Goal: Task Accomplishment & Management: Manage account settings

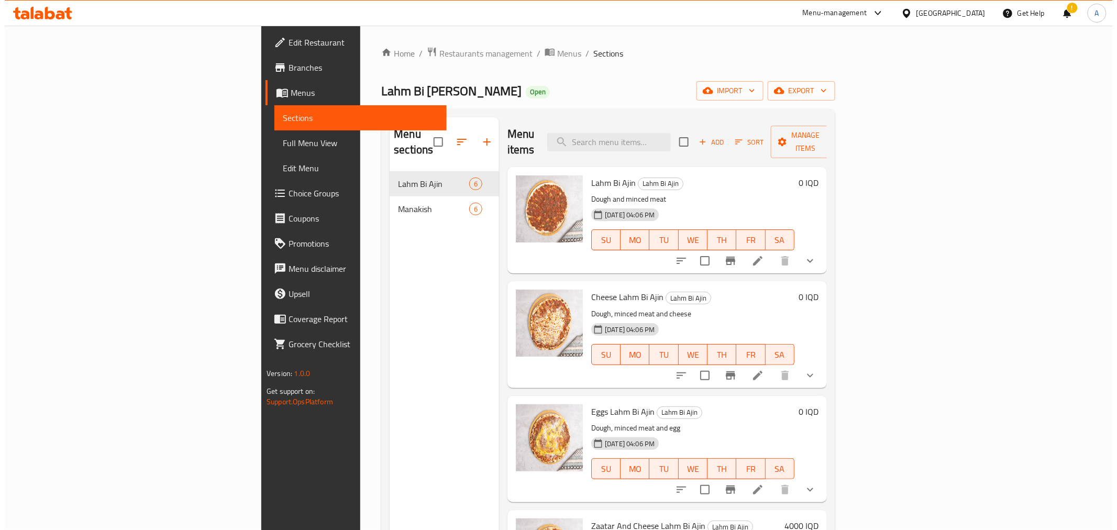
scroll to position [182, 0]
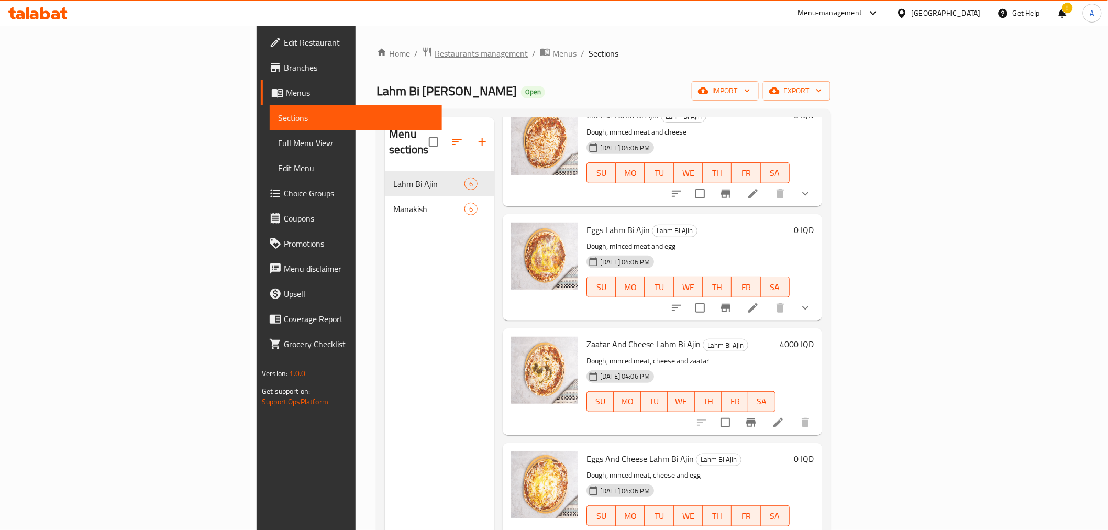
click at [435, 56] on span "Restaurants management" at bounding box center [481, 53] width 93 height 13
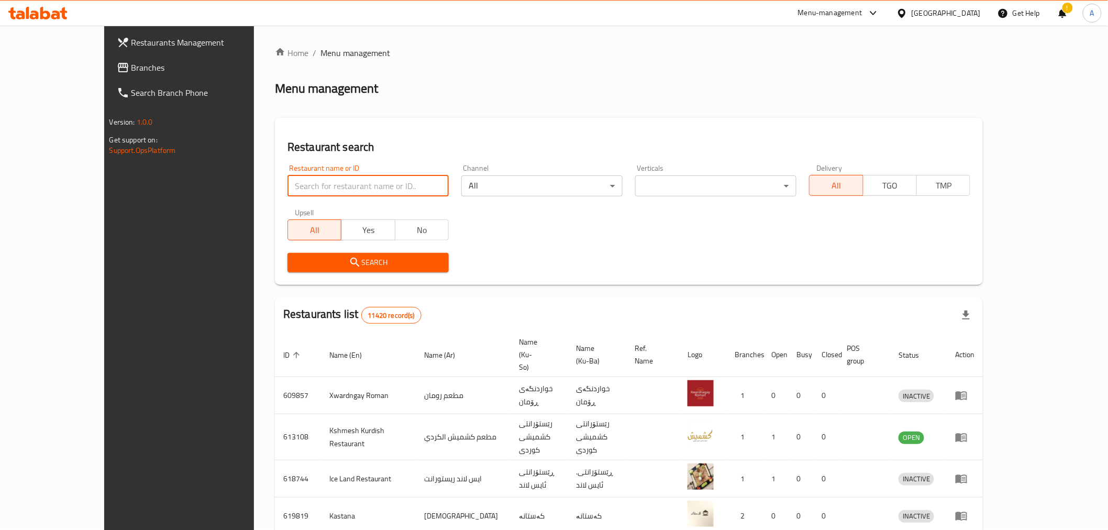
click at [287, 191] on input "search" at bounding box center [367, 185] width 161 height 21
paste input "693919"
type input "693919"
click button "Search" at bounding box center [367, 262] width 161 height 19
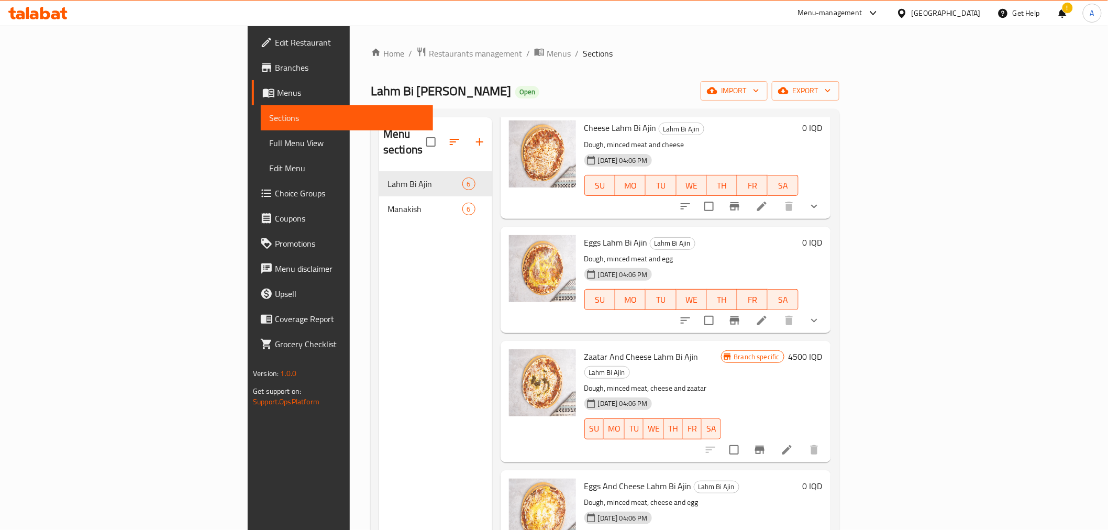
scroll to position [174, 0]
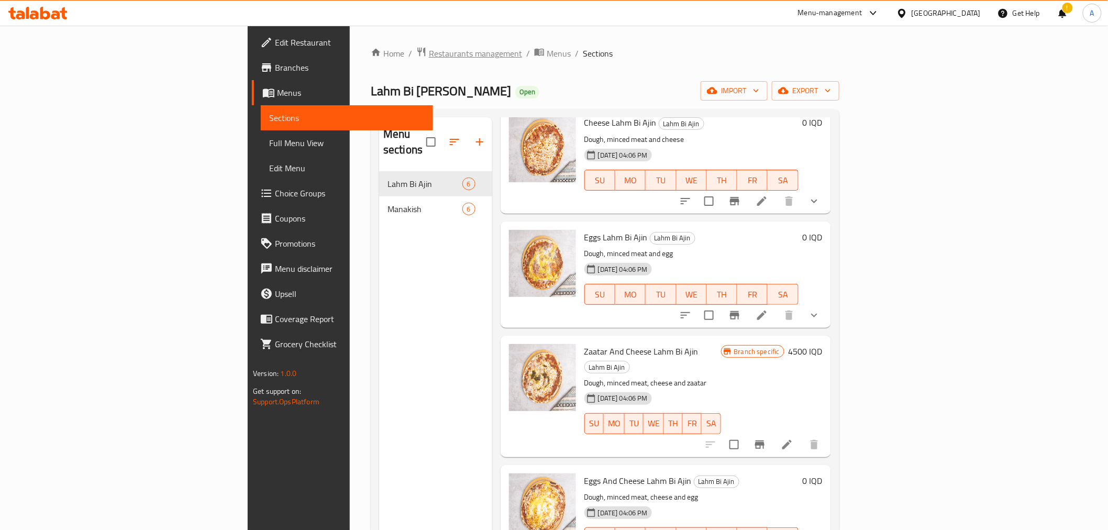
click at [429, 58] on span "Restaurants management" at bounding box center [475, 53] width 93 height 13
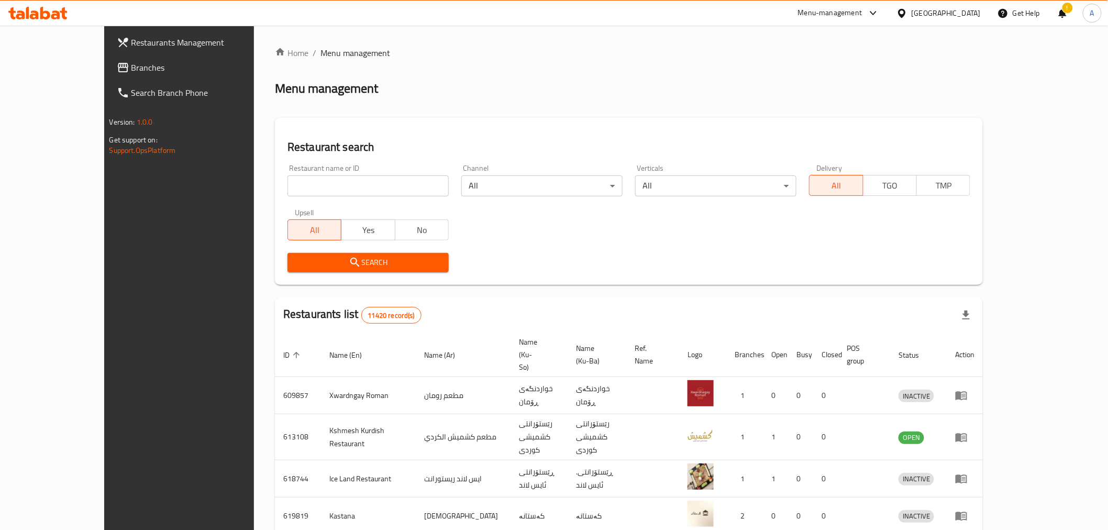
click at [285, 199] on div "Restaurant name or ID Restaurant name or ID" at bounding box center [368, 180] width 174 height 45
click at [287, 192] on input "search" at bounding box center [367, 185] width 161 height 21
paste input "693919"
type input "693919"
click button "Search" at bounding box center [367, 262] width 161 height 19
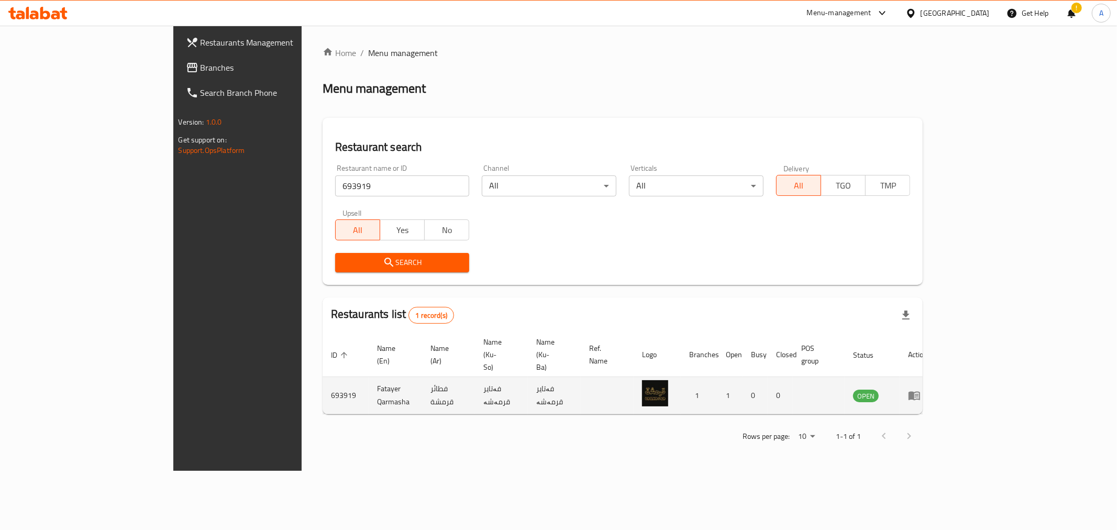
click at [920, 392] on icon "enhanced table" at bounding box center [914, 396] width 12 height 9
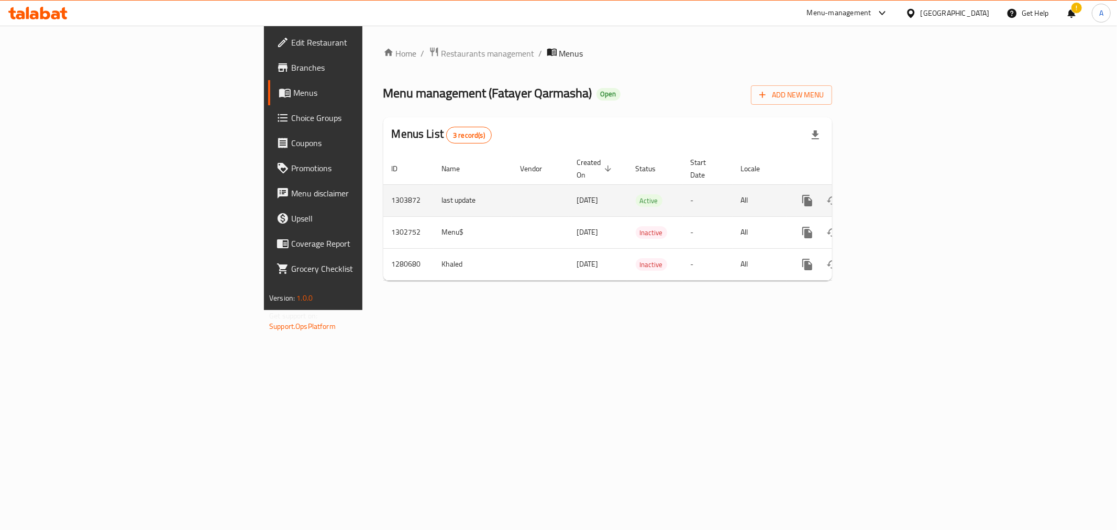
click at [895, 188] on div "enhanced table" at bounding box center [845, 200] width 101 height 25
click at [889, 194] on icon "enhanced table" at bounding box center [883, 200] width 13 height 13
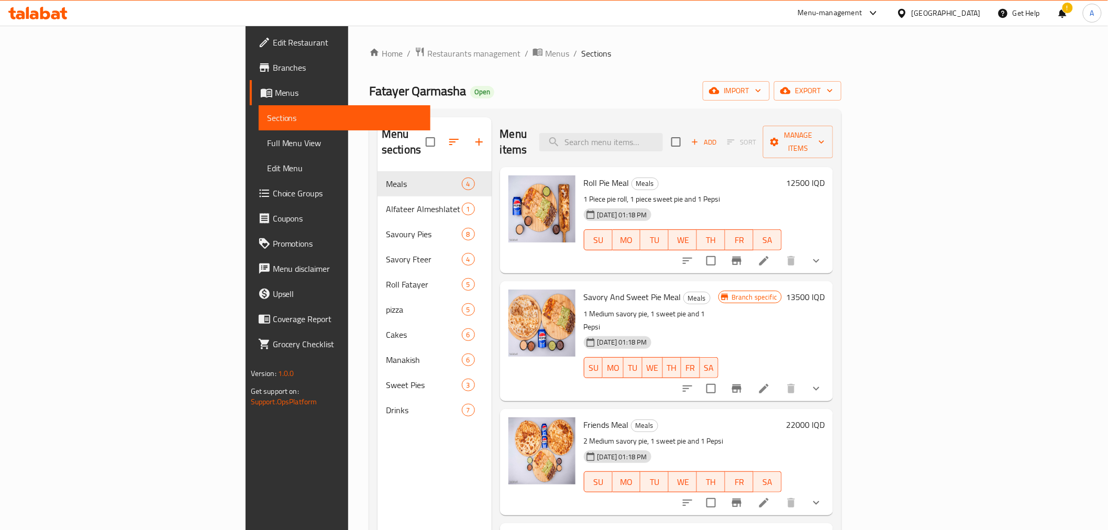
click at [535, 93] on div "Fatayer Qarmasha Open import export" at bounding box center [605, 90] width 472 height 19
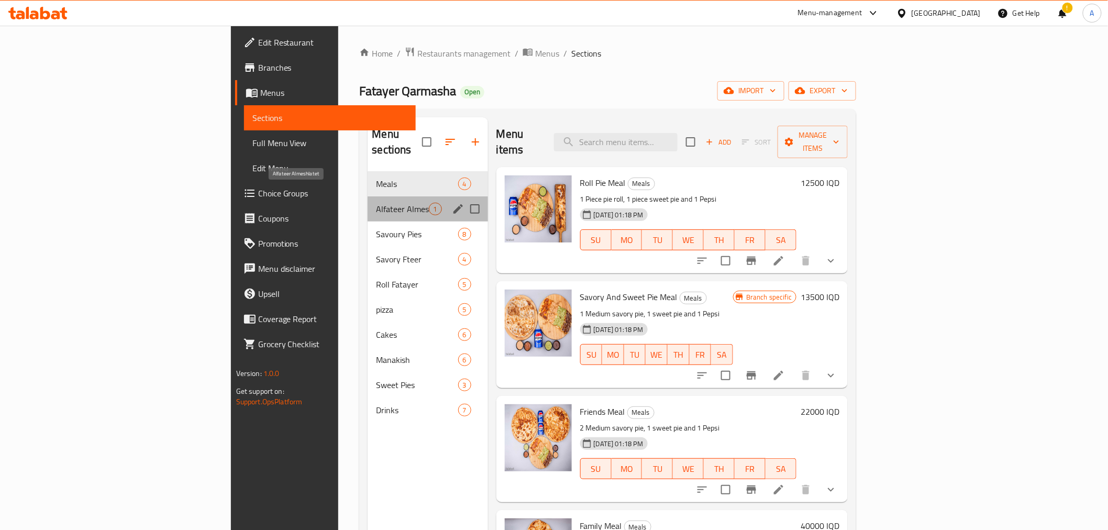
click at [376, 203] on span "Alfateer Almeshlatet" at bounding box center [402, 209] width 52 height 13
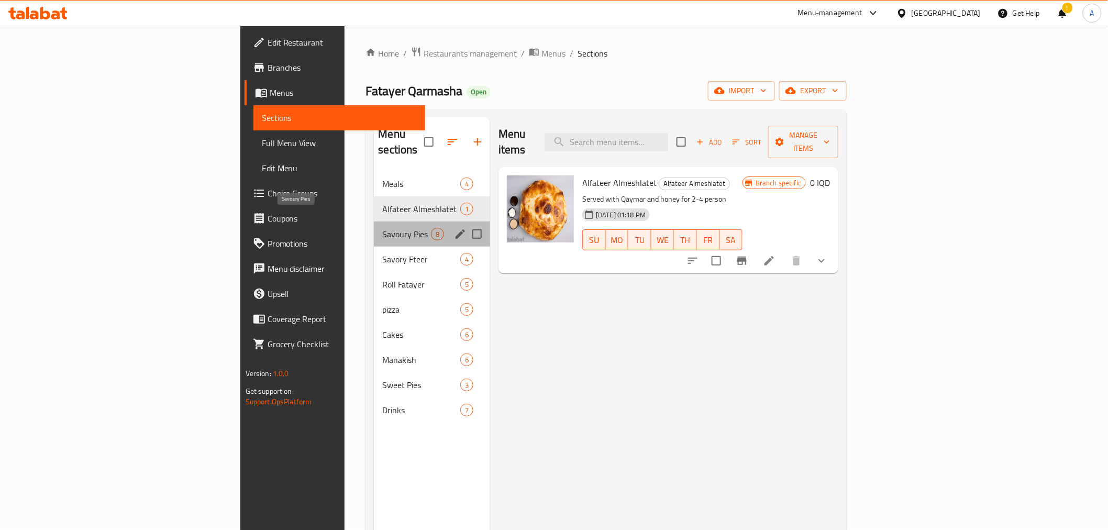
click at [382, 228] on span "Savoury Pies" at bounding box center [406, 234] width 49 height 13
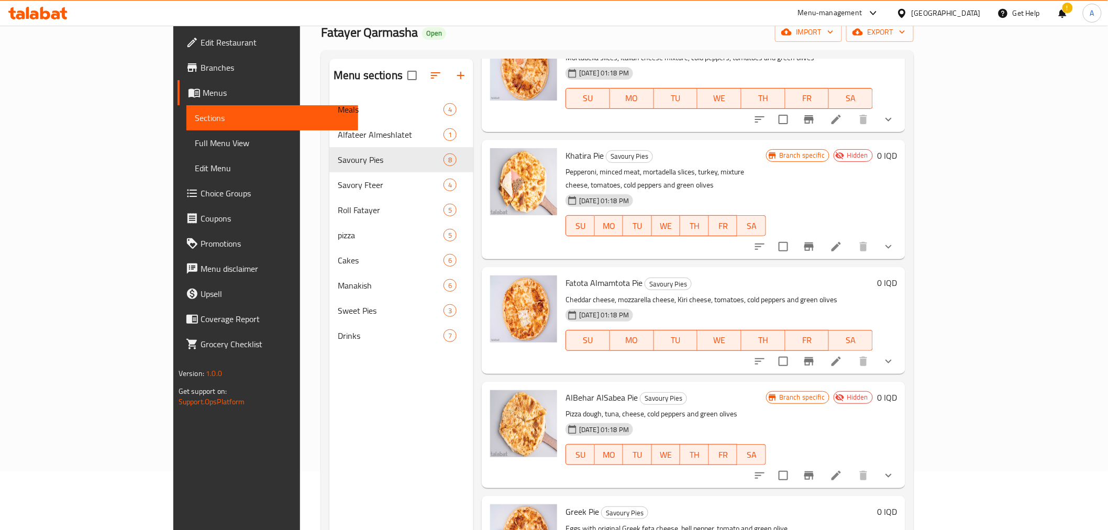
scroll to position [30, 0]
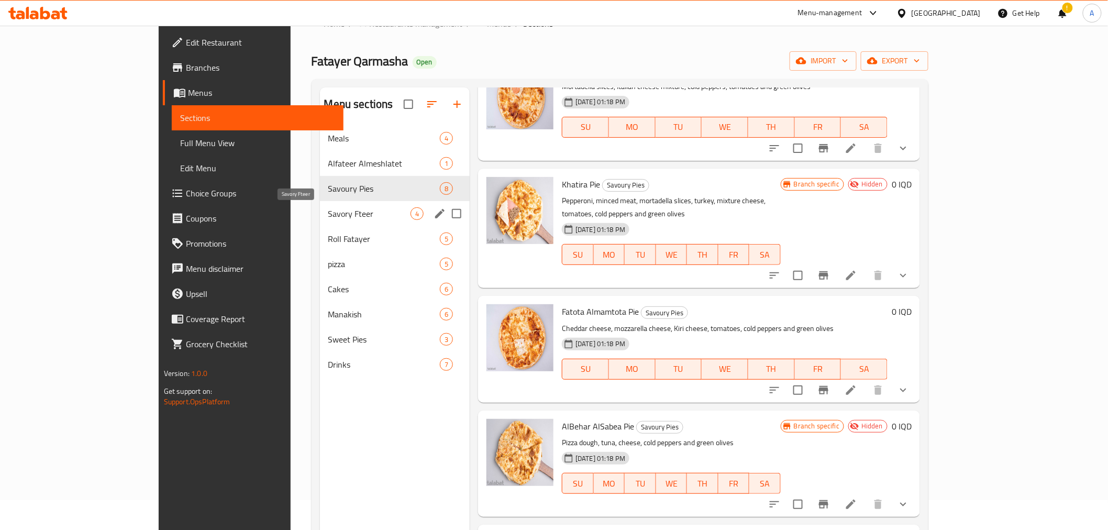
click at [328, 214] on span "Savory Fteer" at bounding box center [369, 213] width 82 height 13
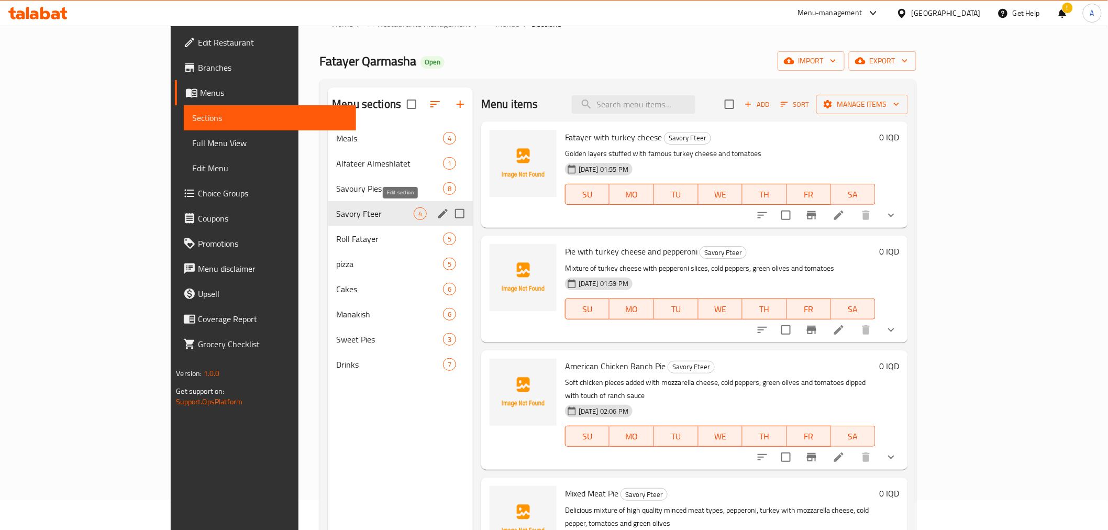
click at [438, 215] on icon "edit" at bounding box center [442, 213] width 9 height 9
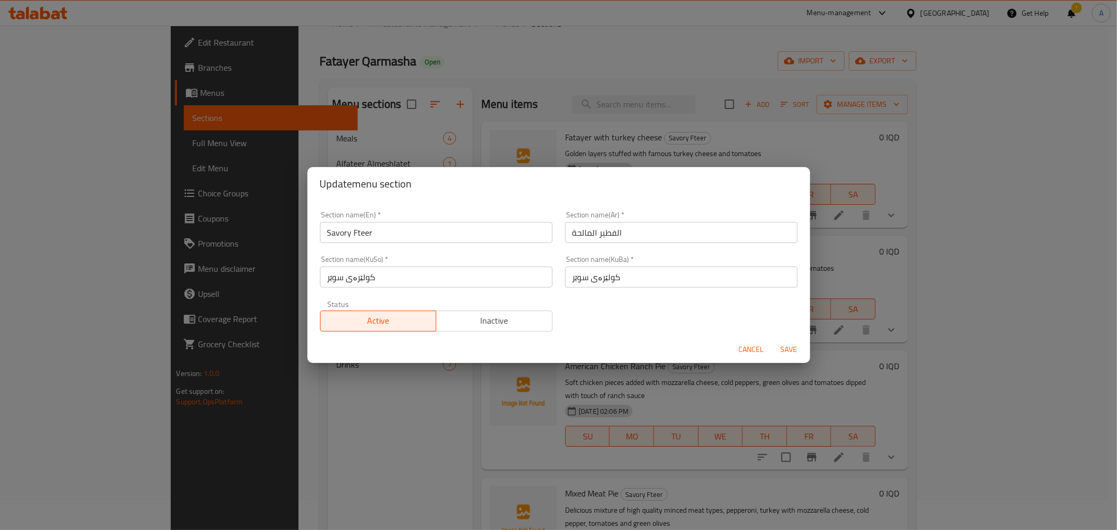
click at [747, 346] on span "Cancel" at bounding box center [751, 349] width 25 height 13
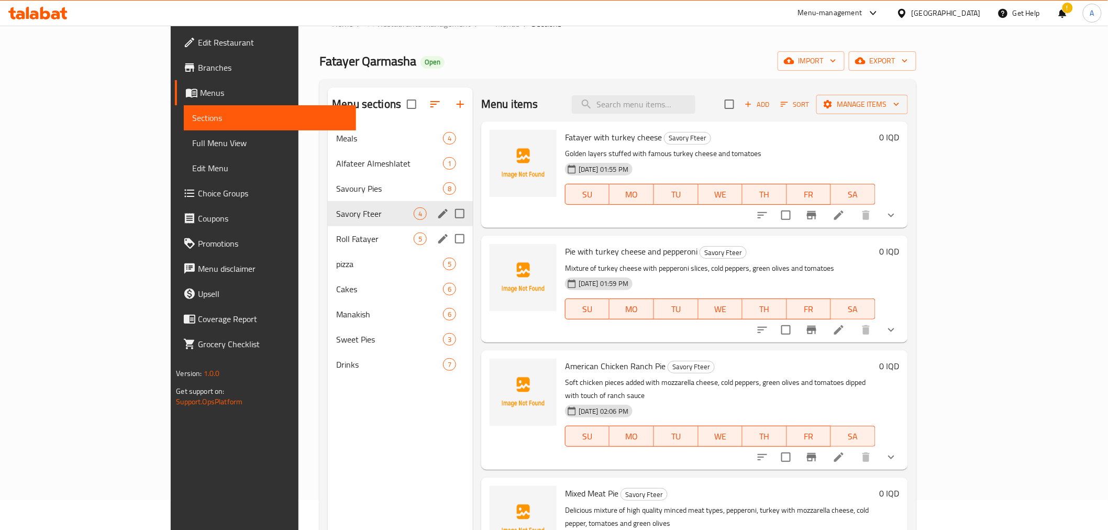
click at [328, 228] on div "Roll Fatayer 5" at bounding box center [400, 238] width 145 height 25
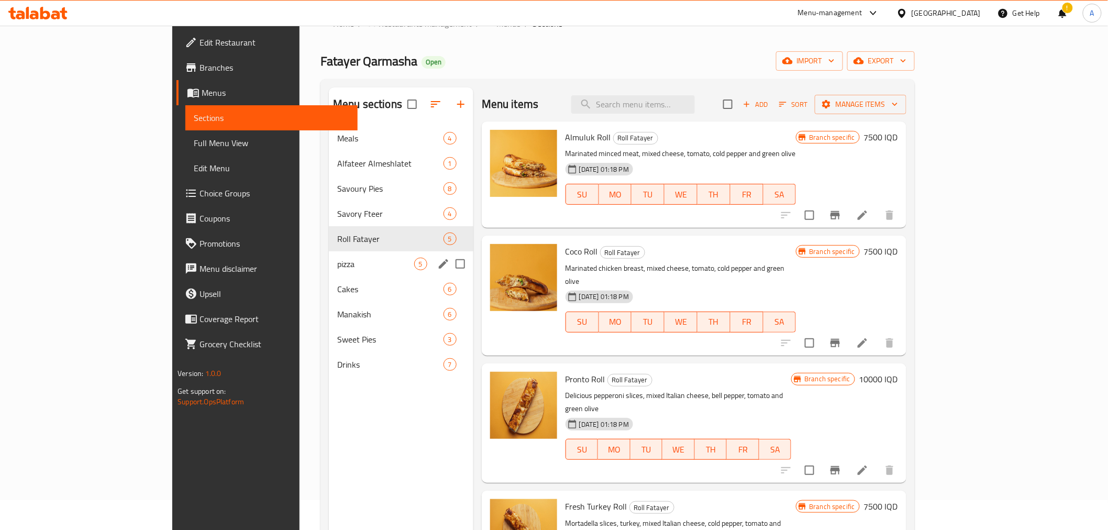
click at [329, 252] on div "pizza 5" at bounding box center [401, 263] width 145 height 25
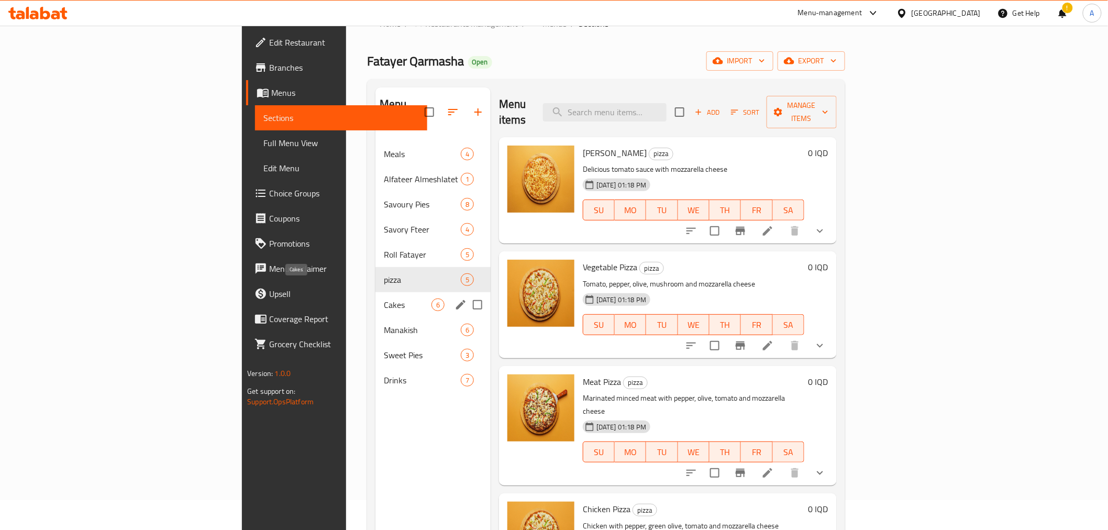
click at [384, 298] on span "Cakes" at bounding box center [408, 304] width 48 height 13
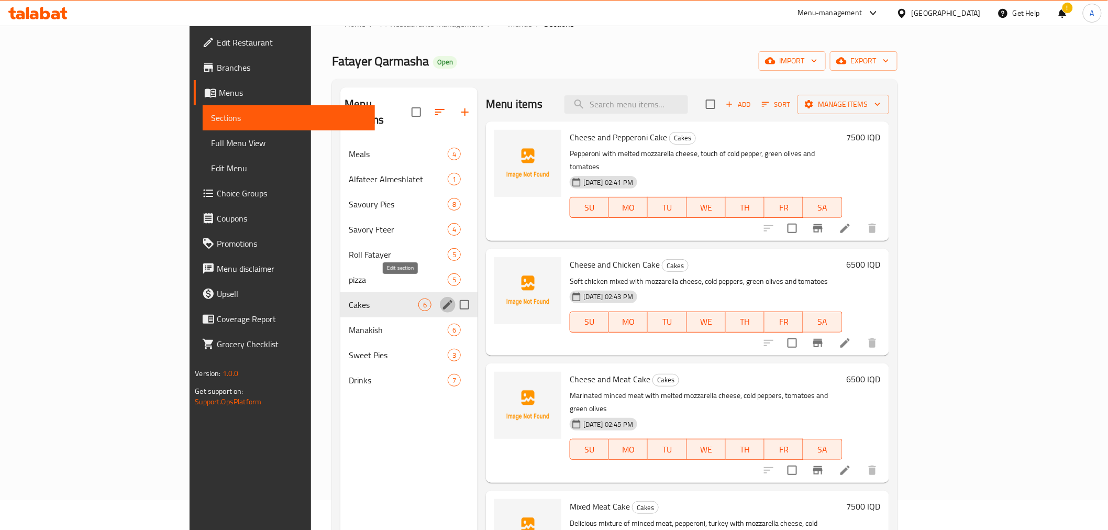
click at [441, 298] on icon "edit" at bounding box center [447, 304] width 13 height 13
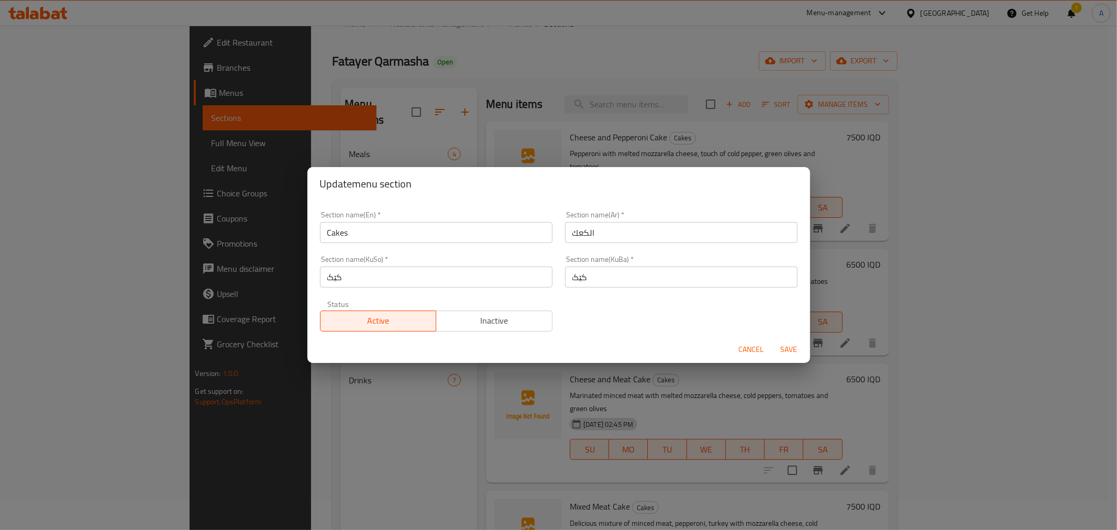
click at [346, 243] on div "Section name(En)   * Cakes Section name(En) *" at bounding box center [436, 227] width 245 height 45
click at [348, 230] on input "Cakes" at bounding box center [436, 232] width 232 height 21
type input "kaak"
click at [794, 356] on button "Save" at bounding box center [789, 349] width 34 height 19
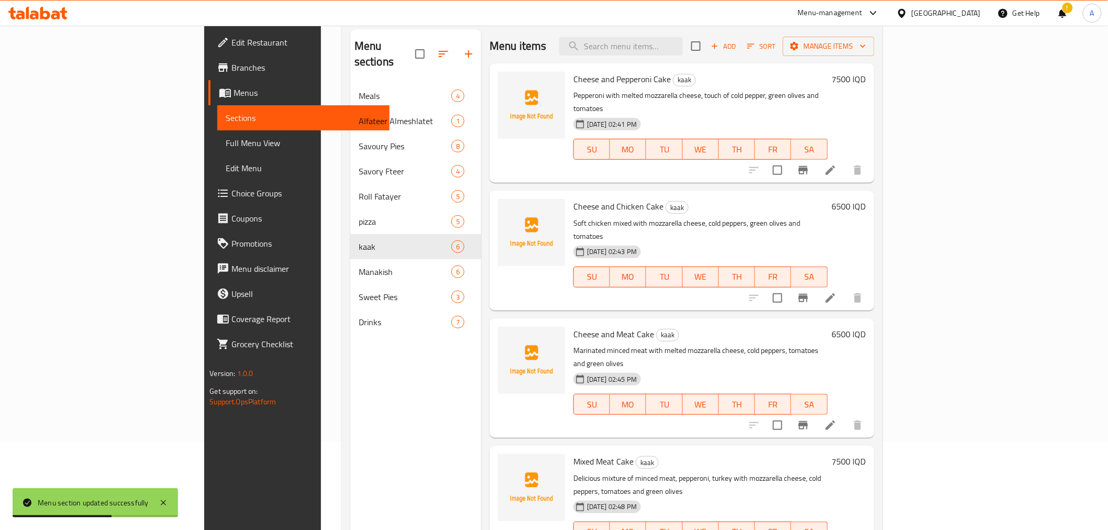
scroll to position [30, 0]
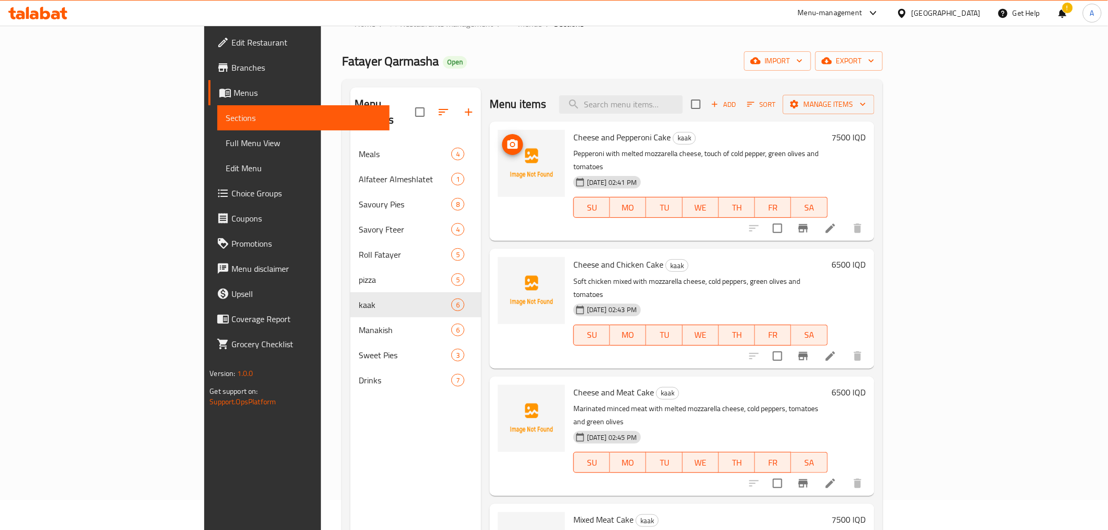
click at [506, 149] on icon "upload picture" at bounding box center [512, 144] width 13 height 13
click at [502, 153] on button "upload picture" at bounding box center [512, 144] width 21 height 21
click at [506, 265] on icon "upload picture" at bounding box center [512, 271] width 13 height 13
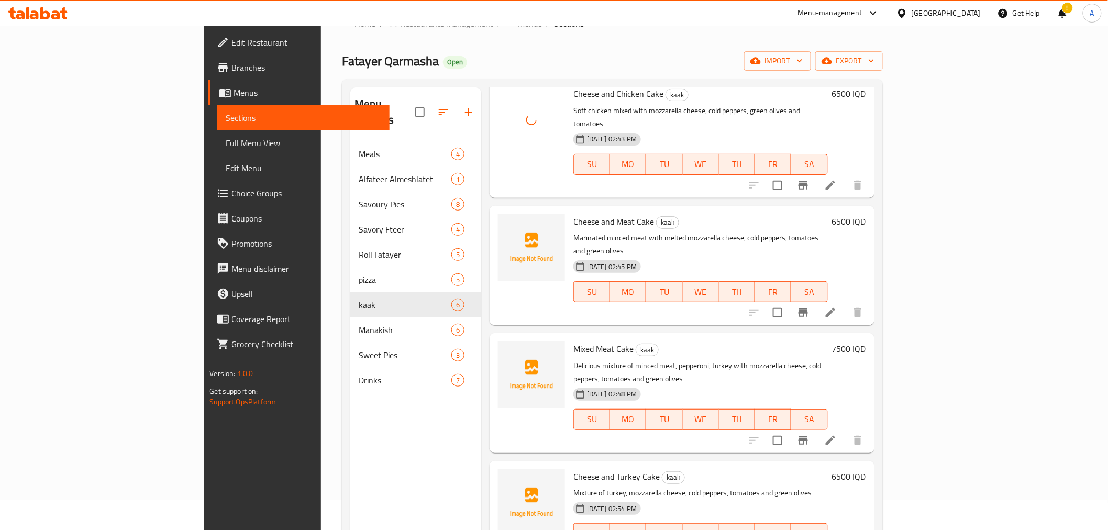
scroll to position [182, 0]
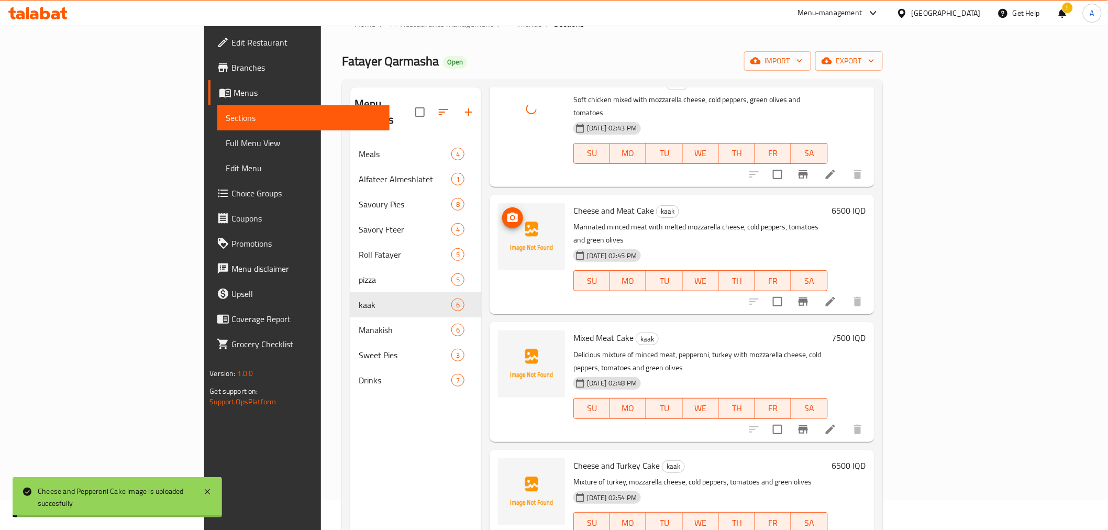
click at [506, 212] on icon "upload picture" at bounding box center [512, 218] width 13 height 13
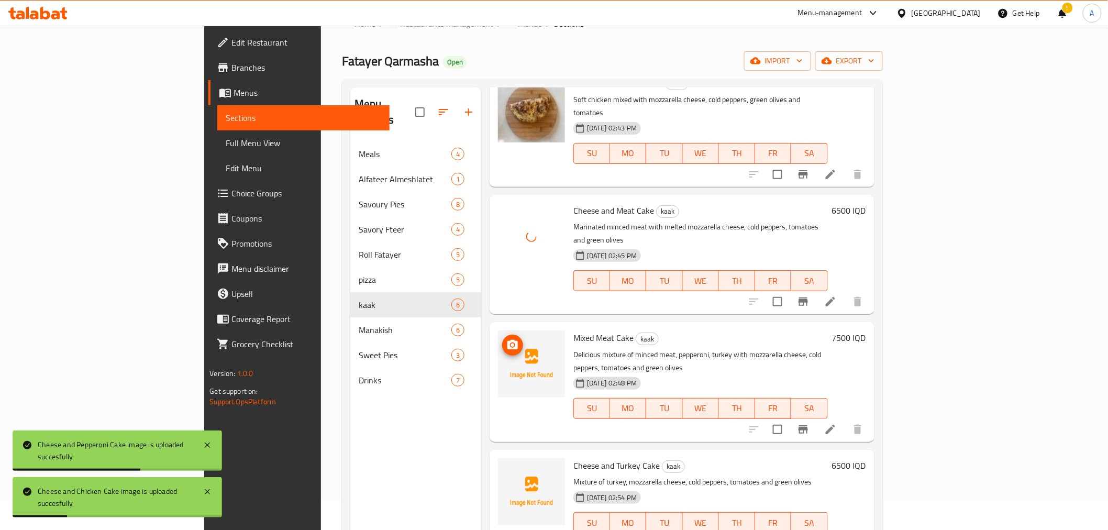
click at [498, 330] on img at bounding box center [531, 363] width 67 height 67
click at [502, 339] on span "upload picture" at bounding box center [512, 345] width 21 height 13
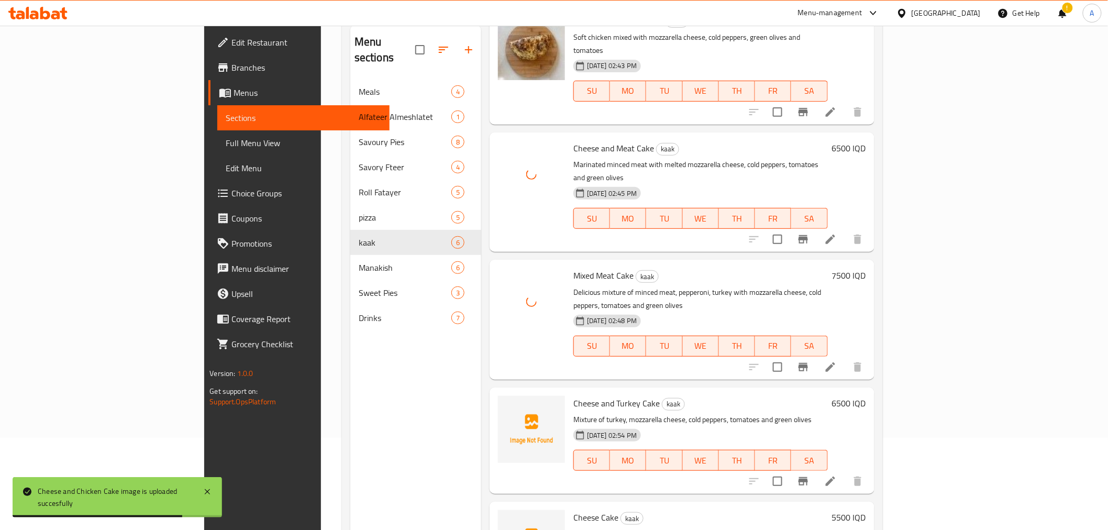
scroll to position [147, 0]
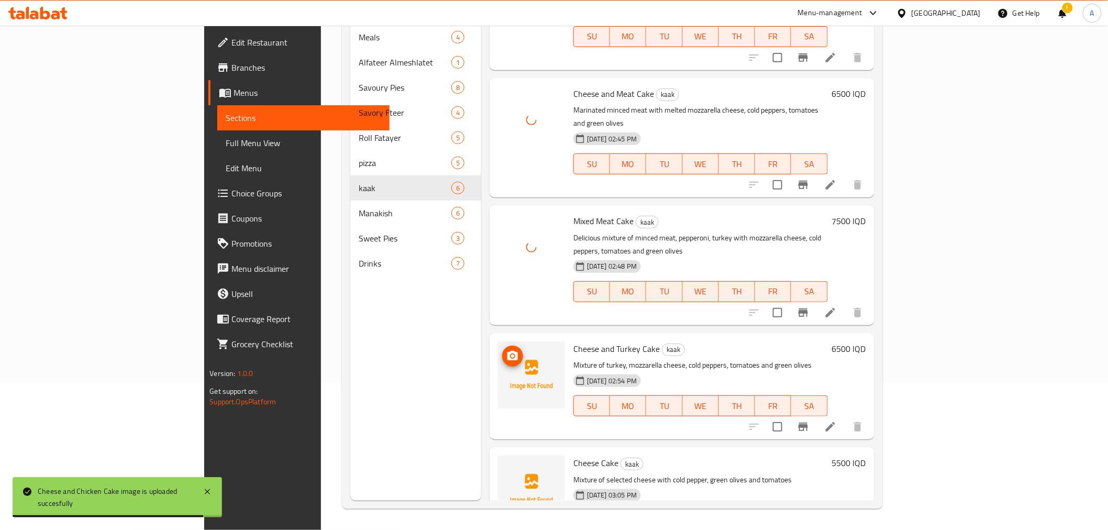
click at [507, 351] on icon "upload picture" at bounding box center [512, 355] width 10 height 9
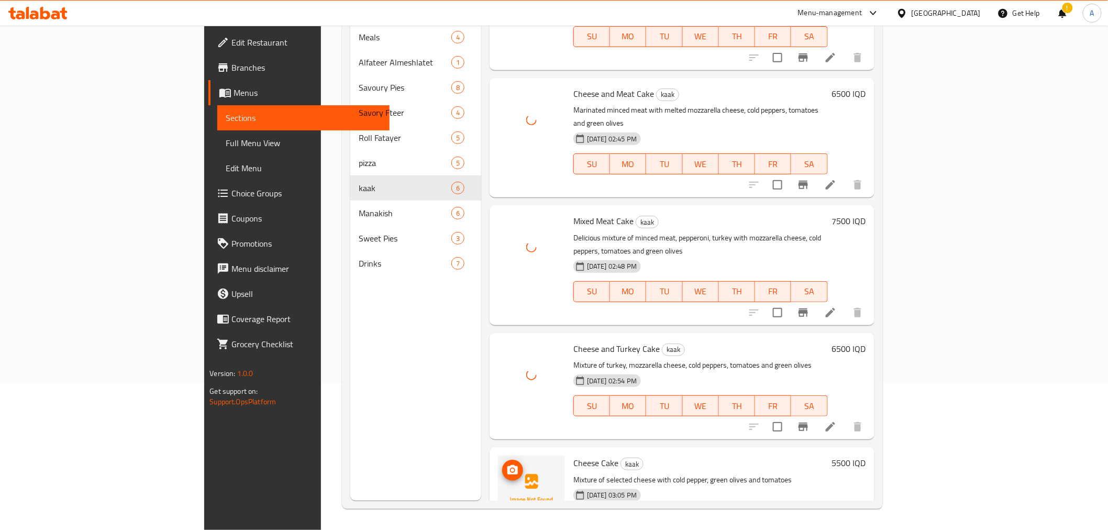
click at [506, 464] on icon "upload picture" at bounding box center [512, 470] width 13 height 13
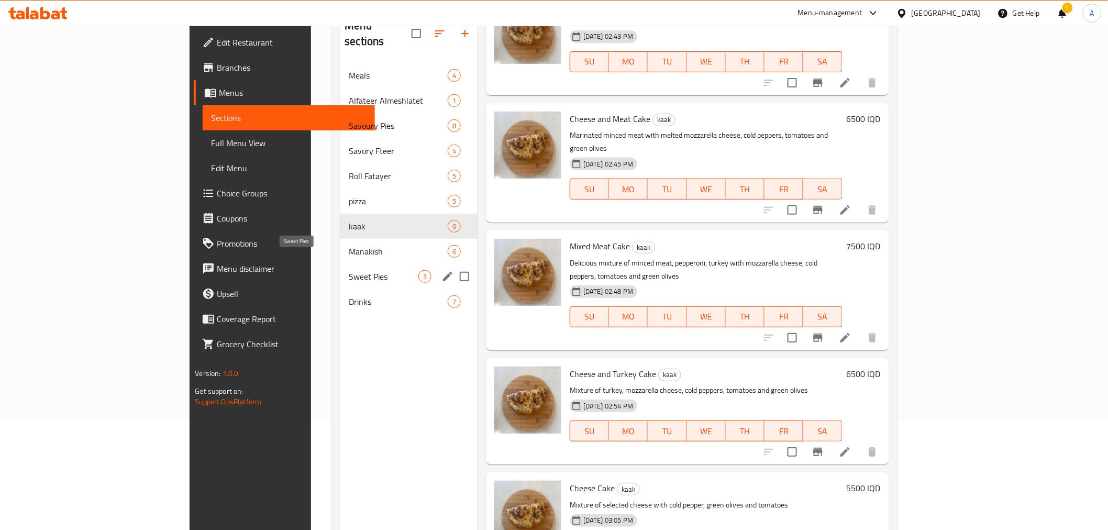
scroll to position [88, 0]
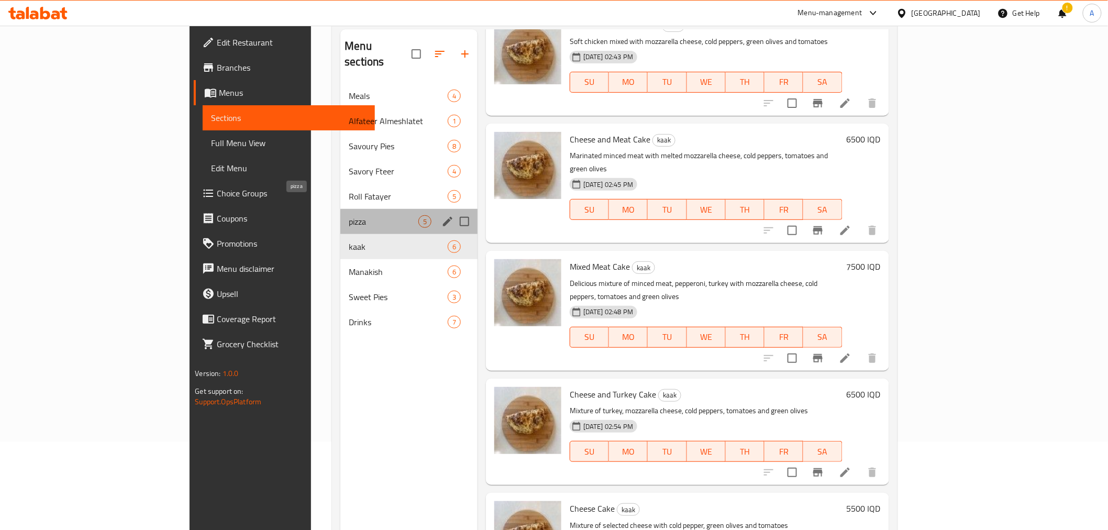
click at [349, 215] on span "pizza" at bounding box center [384, 221] width 70 height 13
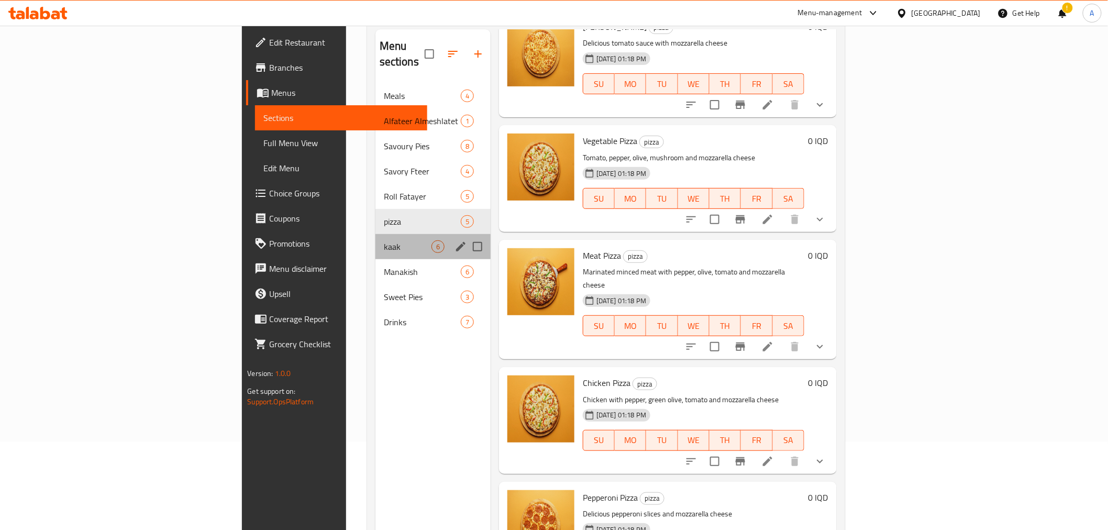
click at [375, 234] on div "kaak 6" at bounding box center [432, 246] width 115 height 25
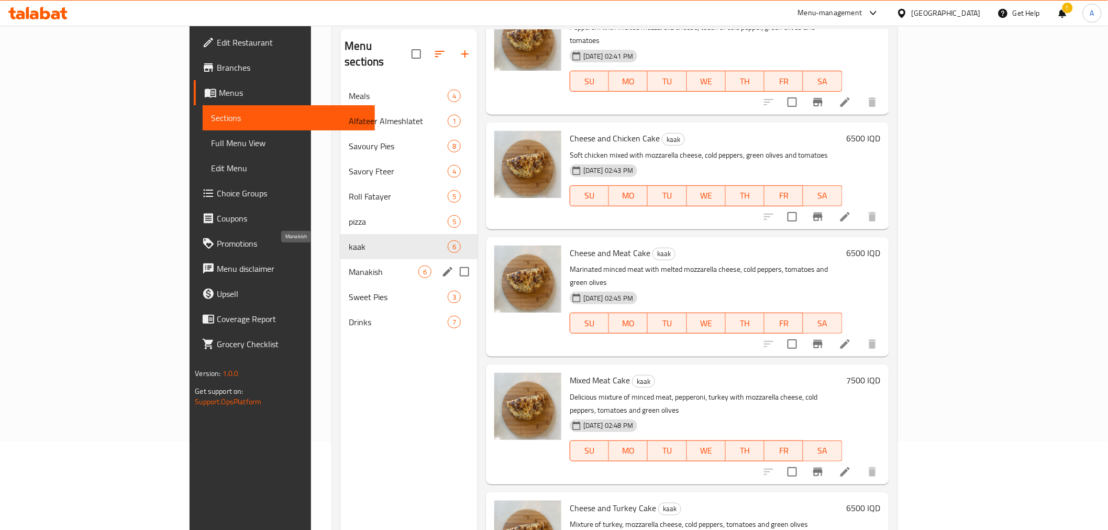
click at [349, 265] on span "Manakish" at bounding box center [384, 271] width 70 height 13
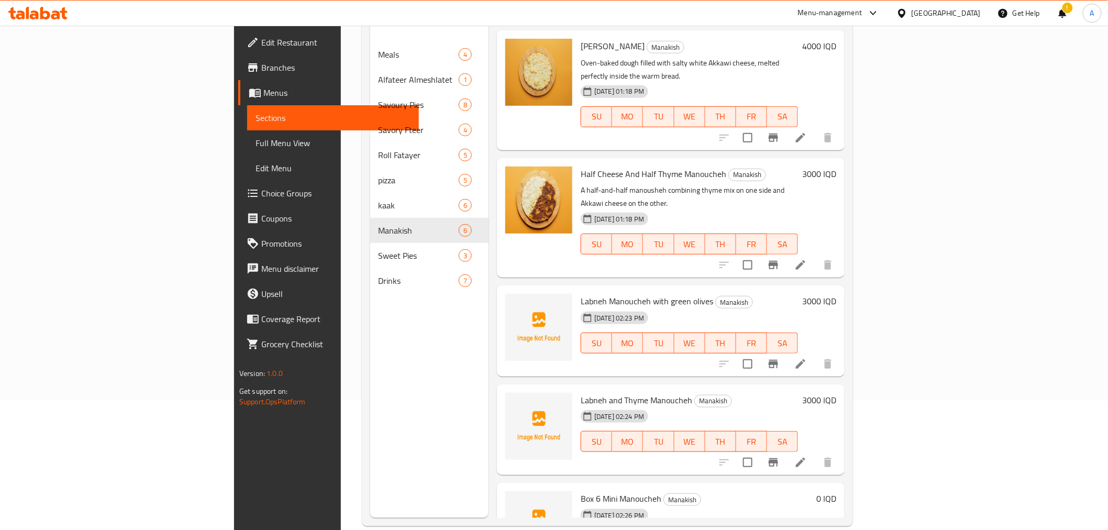
scroll to position [147, 0]
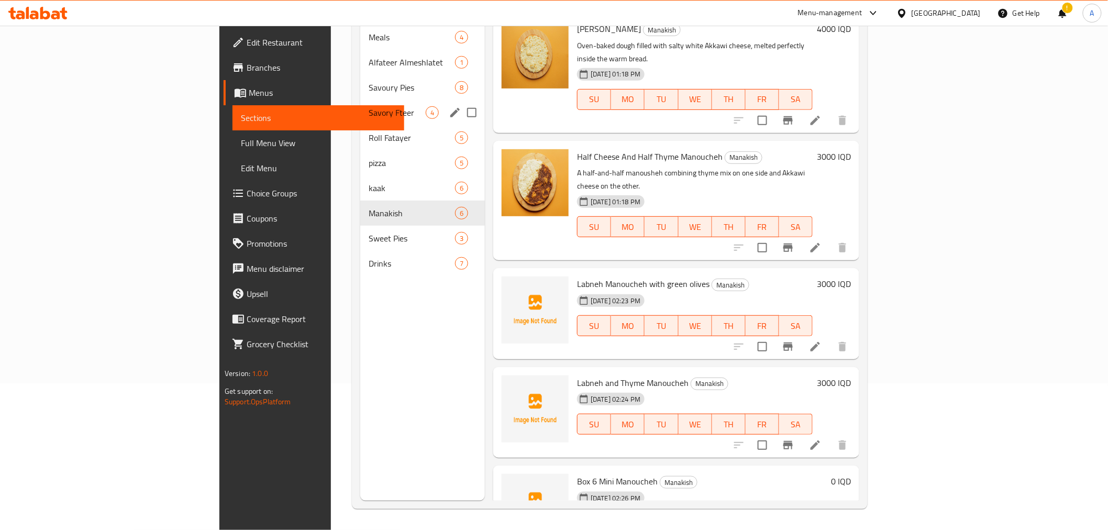
click at [360, 104] on div "Savory Fteer 4" at bounding box center [422, 112] width 125 height 25
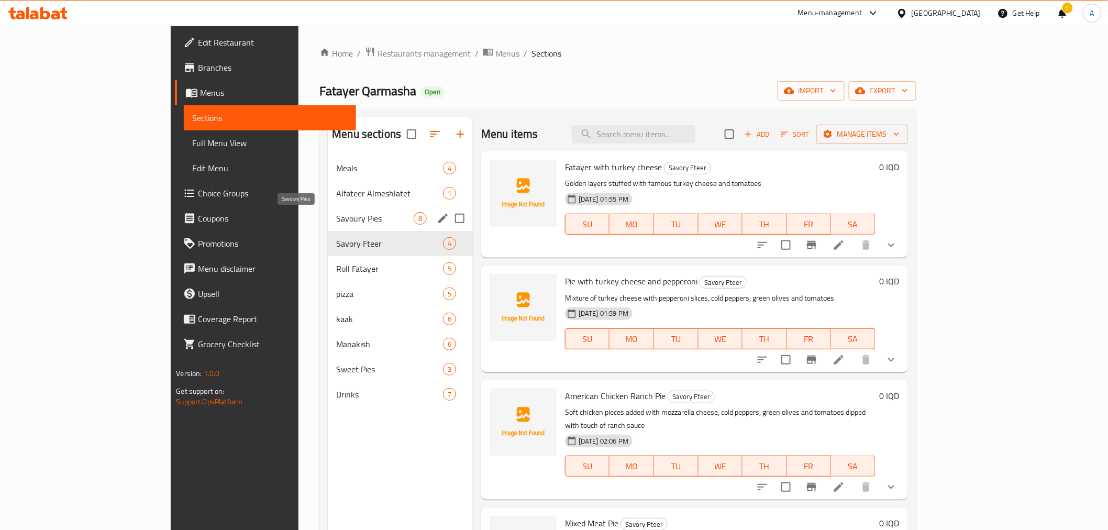
click at [336, 221] on span "Savoury Pies" at bounding box center [374, 218] width 77 height 13
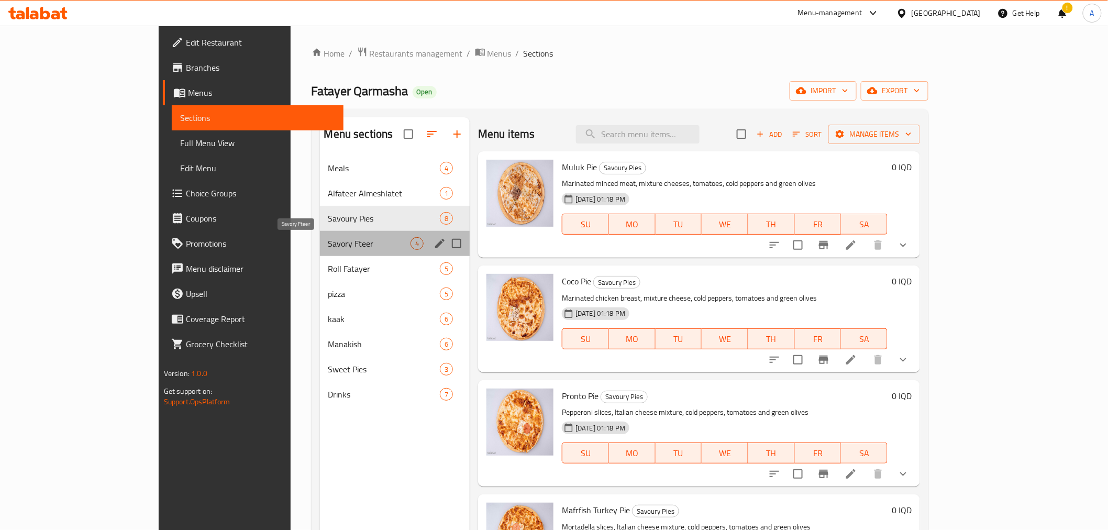
click at [328, 247] on span "Savory Fteer" at bounding box center [369, 243] width 82 height 13
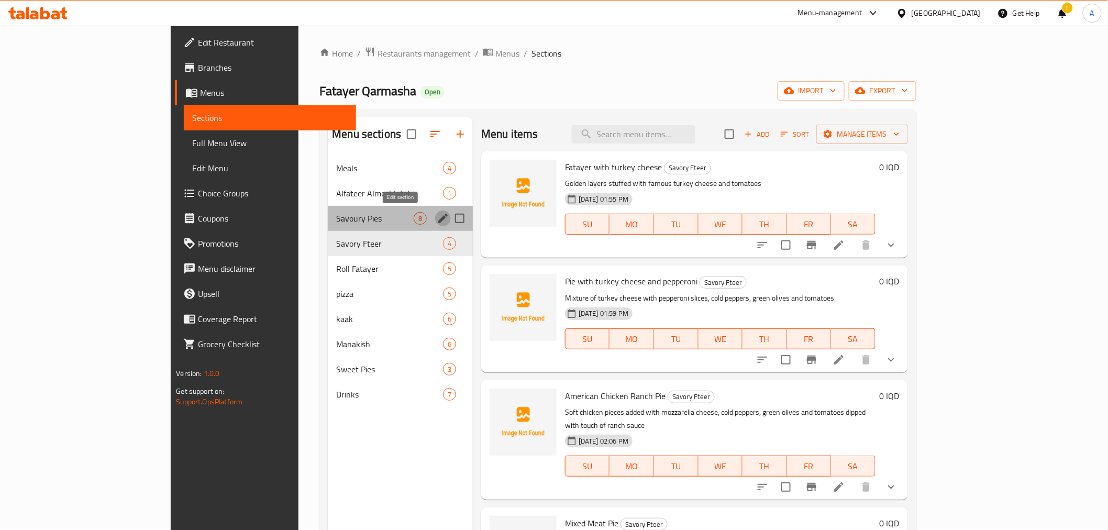
click at [438, 217] on icon "edit" at bounding box center [442, 218] width 9 height 9
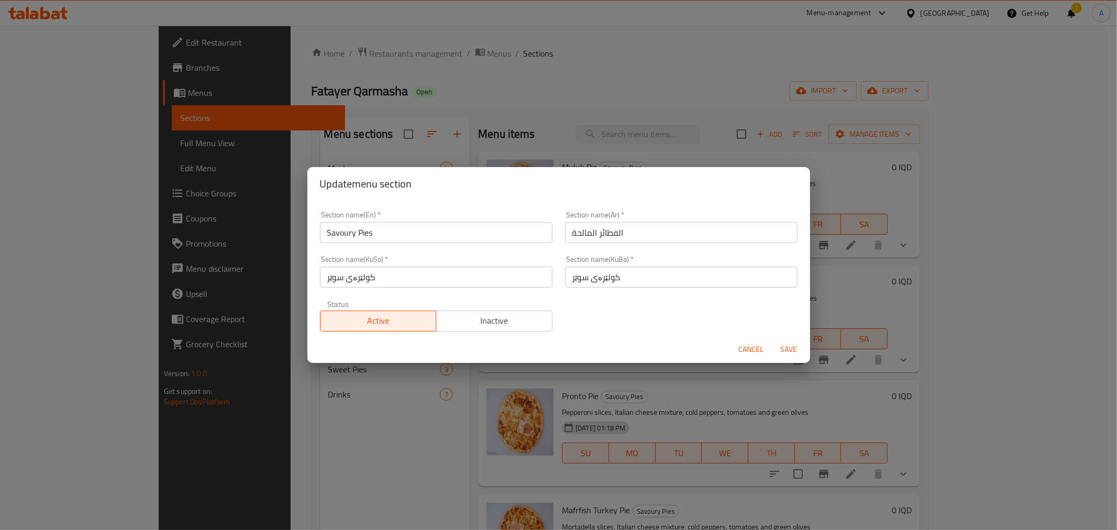
click at [736, 344] on button "Cancel" at bounding box center [752, 349] width 34 height 19
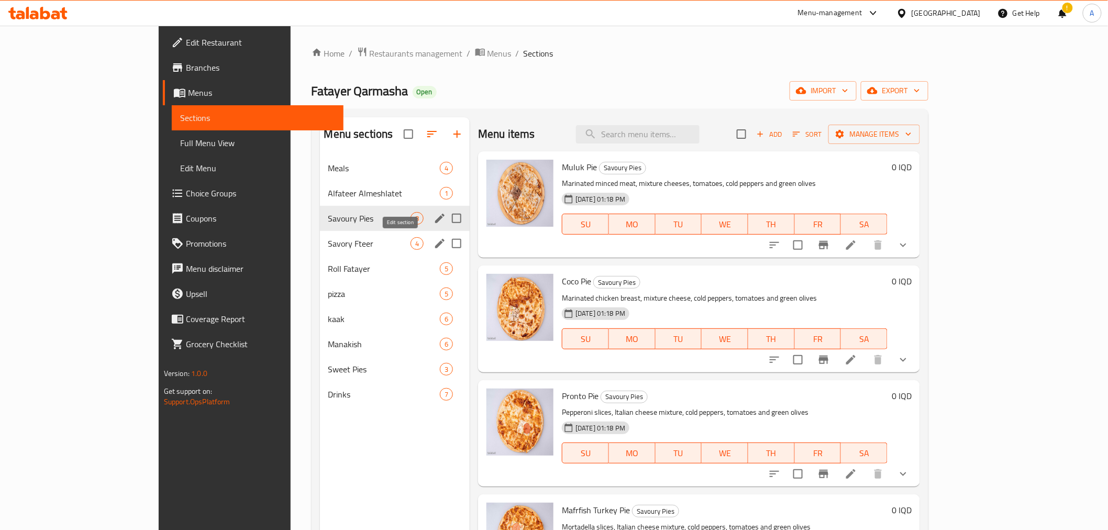
click at [434, 244] on icon "edit" at bounding box center [440, 243] width 13 height 13
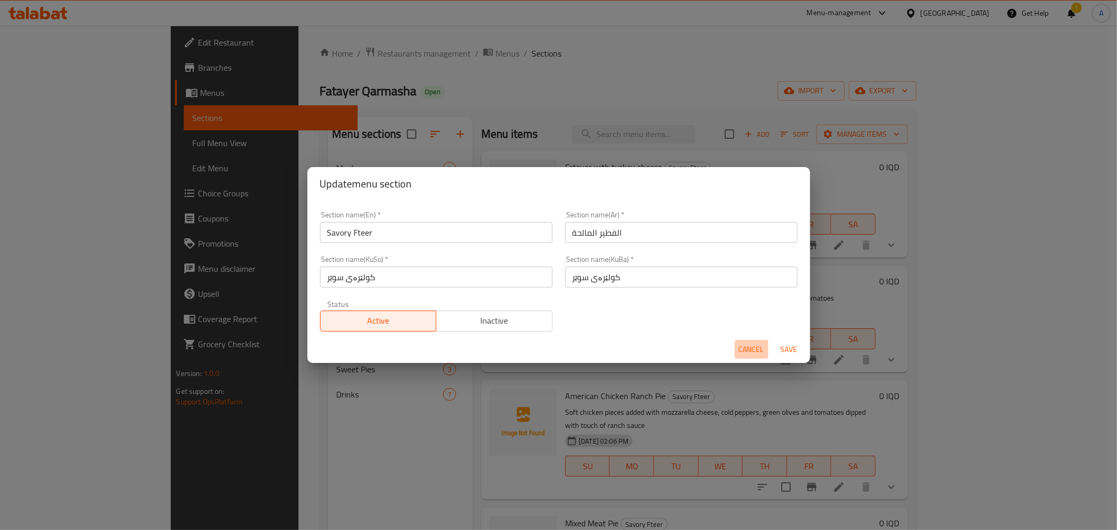
click at [745, 348] on span "Cancel" at bounding box center [751, 349] width 25 height 13
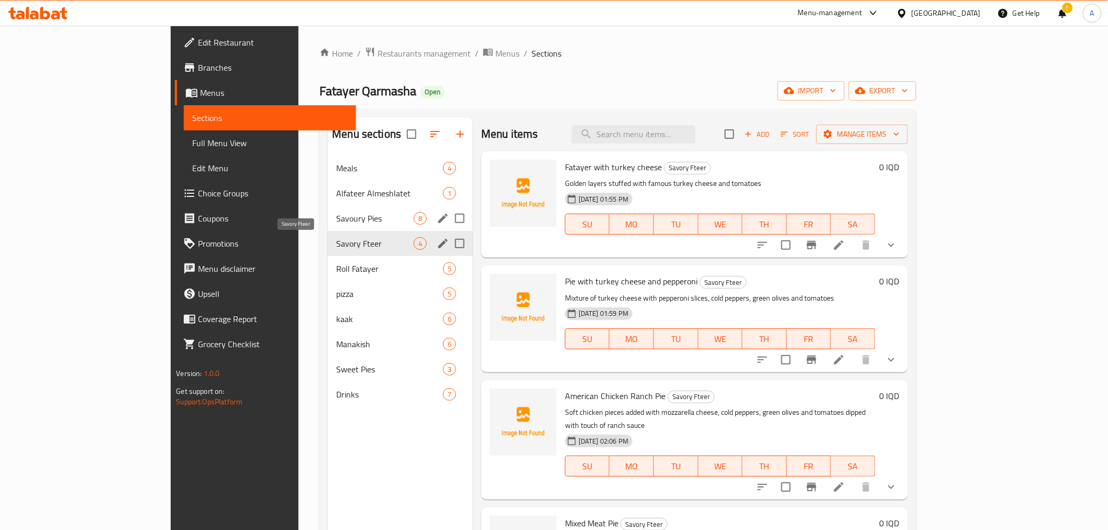
click at [336, 244] on span "Savory Fteer" at bounding box center [374, 243] width 77 height 13
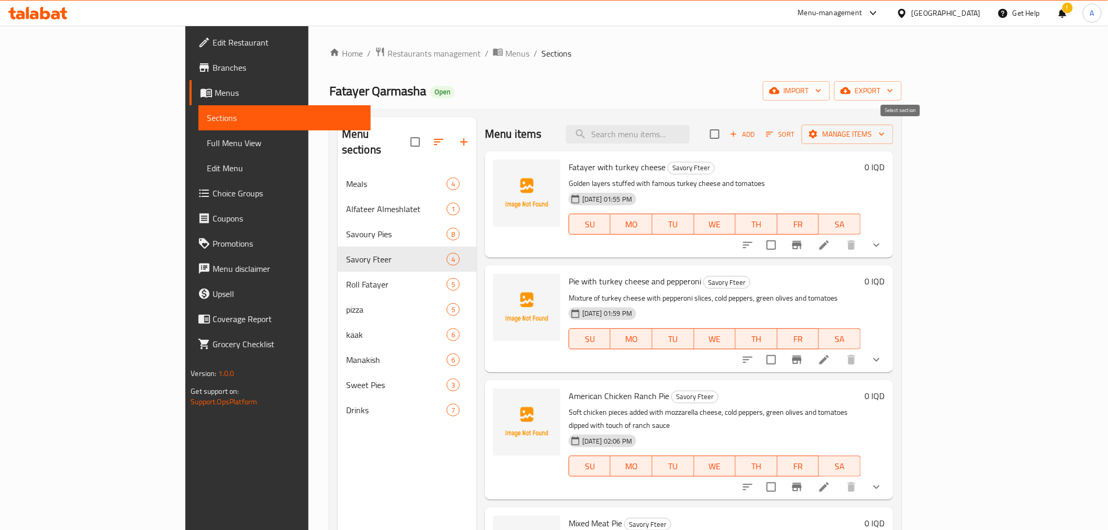
click at [726, 132] on input "checkbox" at bounding box center [715, 134] width 22 height 22
checkbox input "true"
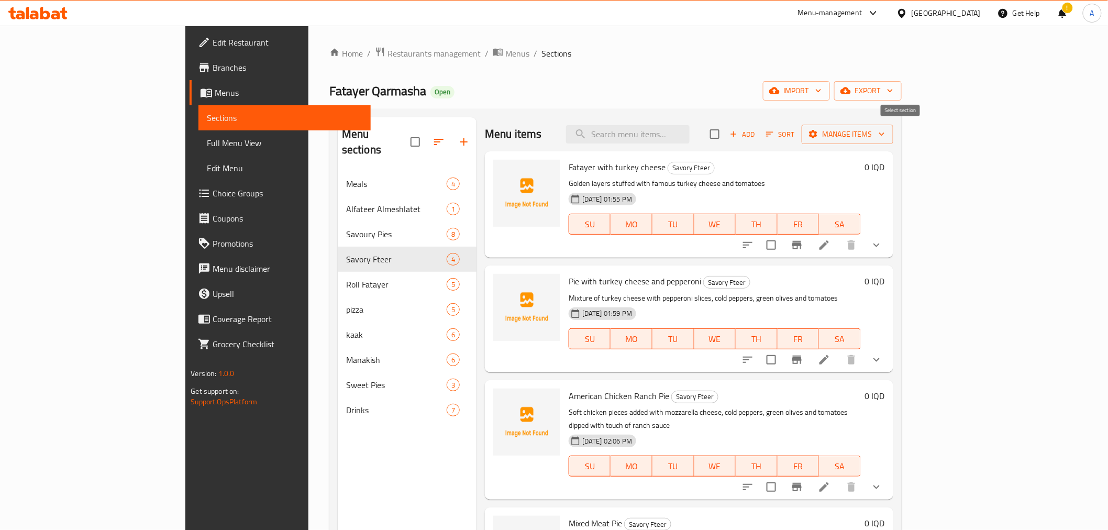
checkbox input "true"
click at [885, 138] on span "Manage items" at bounding box center [847, 134] width 75 height 13
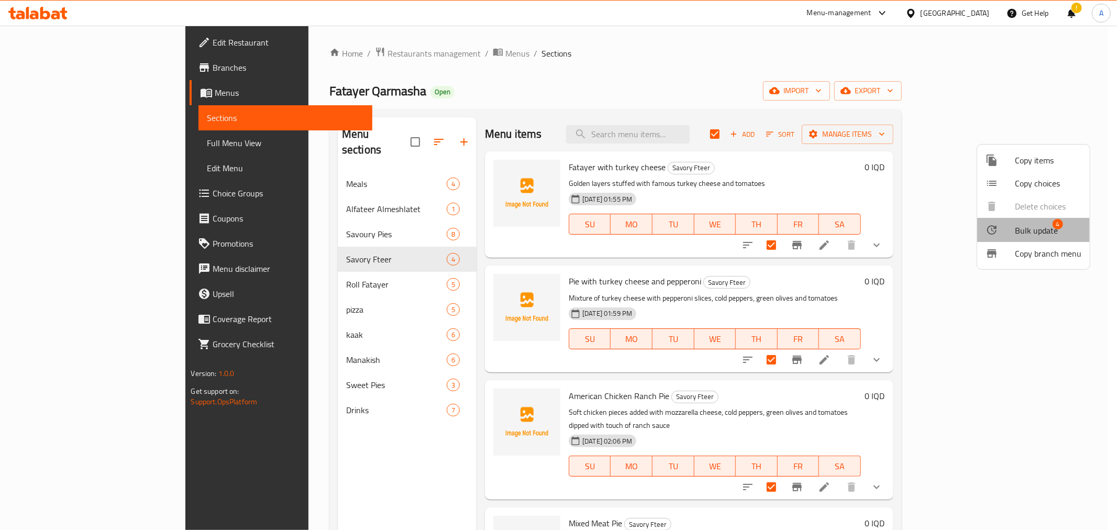
click at [1033, 224] on span "Bulk update" at bounding box center [1036, 230] width 43 height 13
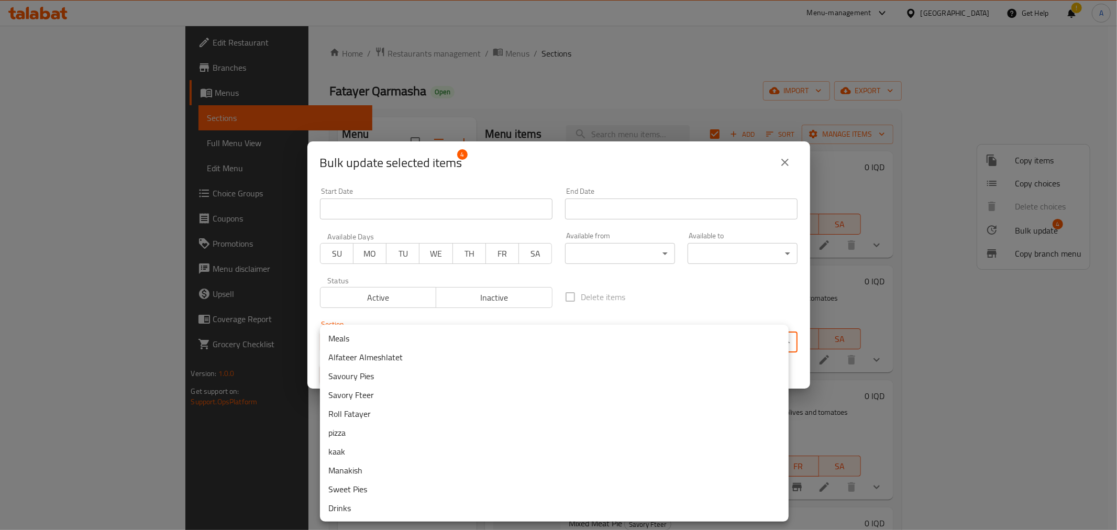
click at [557, 339] on body "​ Menu-management [GEOGRAPHIC_DATA] Get Help ! A Edit Restaurant Branches Menus…" at bounding box center [558, 278] width 1117 height 504
click at [370, 378] on li "Savoury Pies" at bounding box center [554, 376] width 469 height 19
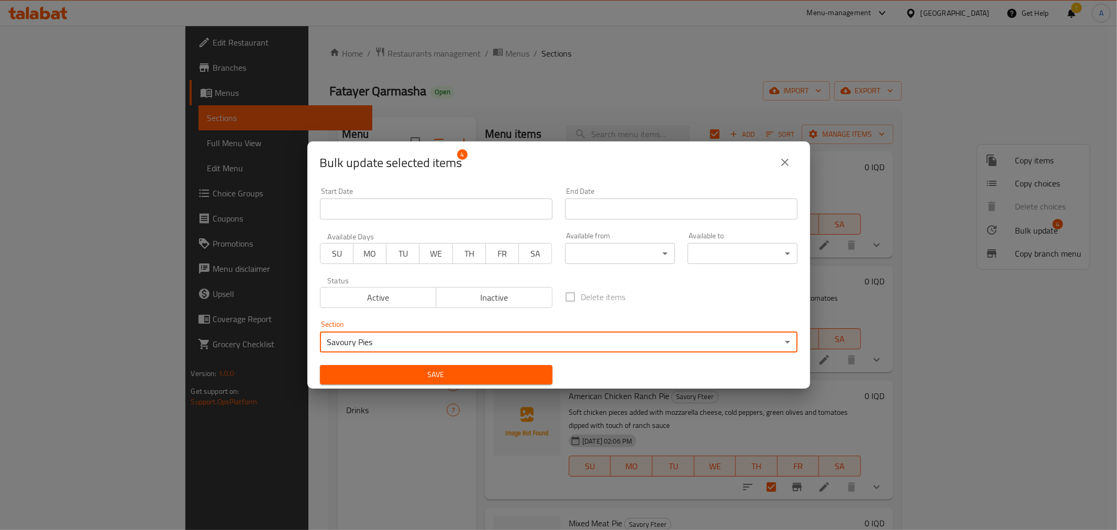
click at [389, 374] on span "Save" at bounding box center [436, 374] width 216 height 13
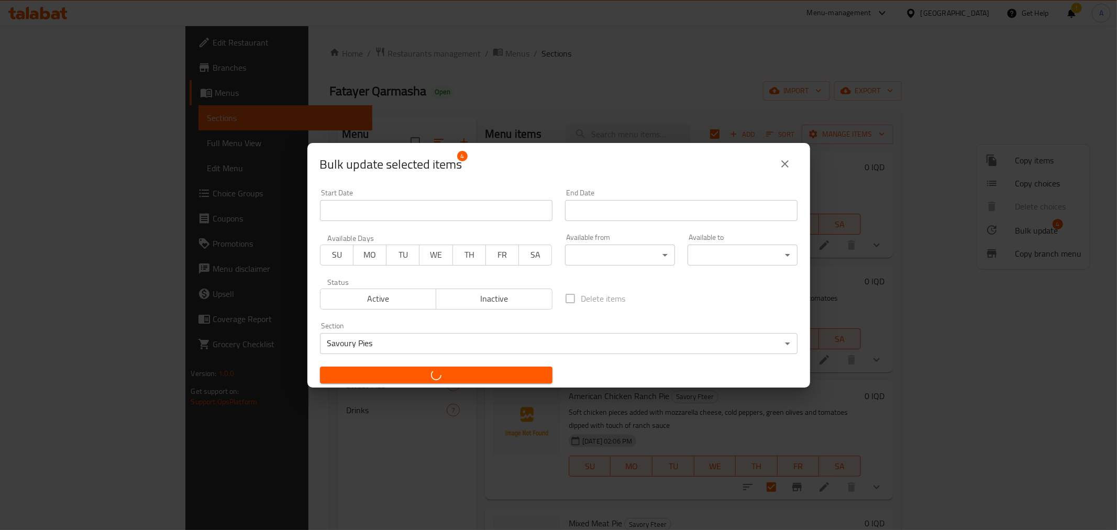
checkbox input "false"
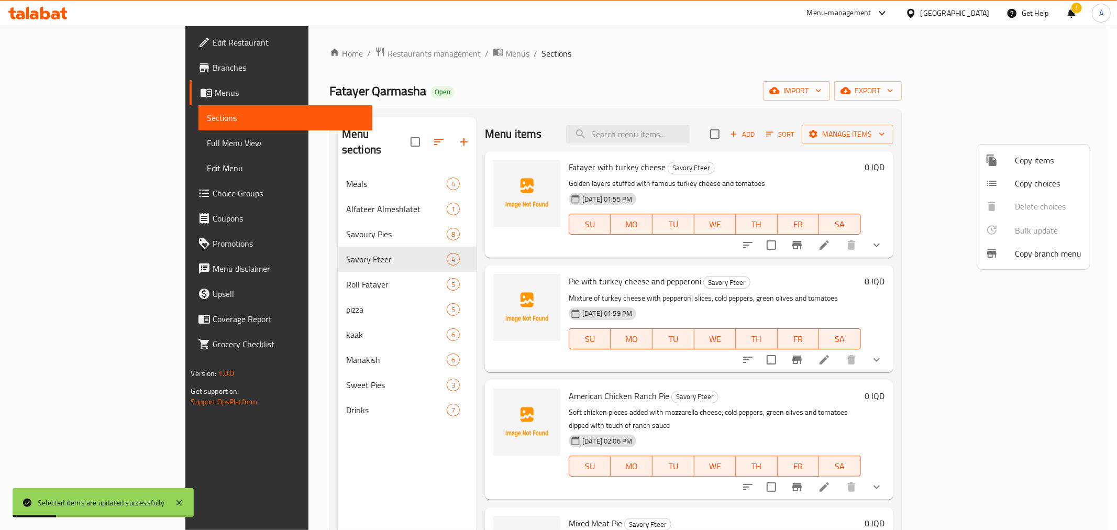
click at [384, 245] on div at bounding box center [558, 265] width 1117 height 530
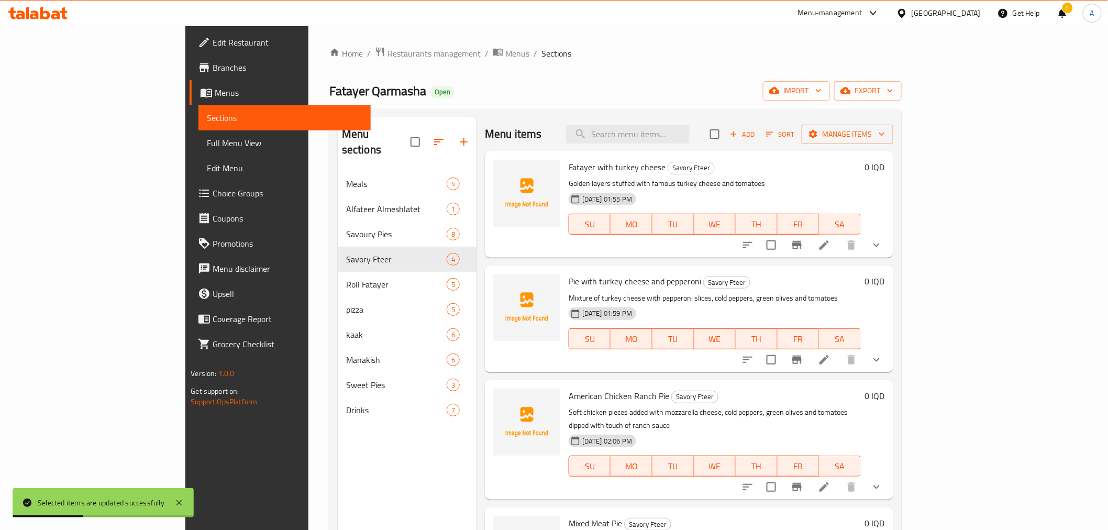
click at [495, 90] on div "Fatayer Qarmasha Open import export" at bounding box center [615, 90] width 572 height 19
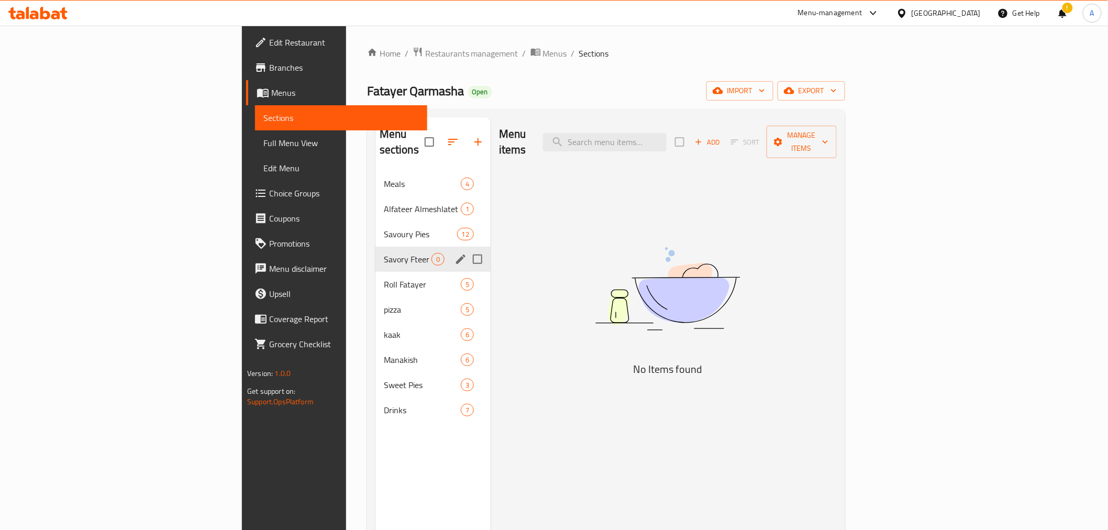
click at [456, 254] on icon "edit" at bounding box center [460, 258] width 9 height 9
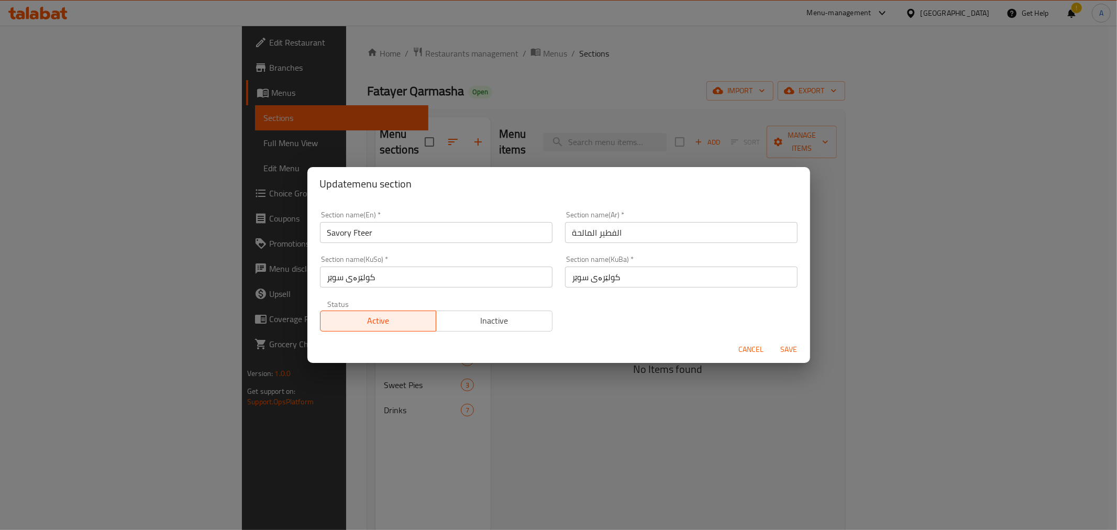
click at [483, 326] on span "Inactive" at bounding box center [494, 320] width 108 height 15
click at [789, 355] on span "Save" at bounding box center [789, 349] width 25 height 13
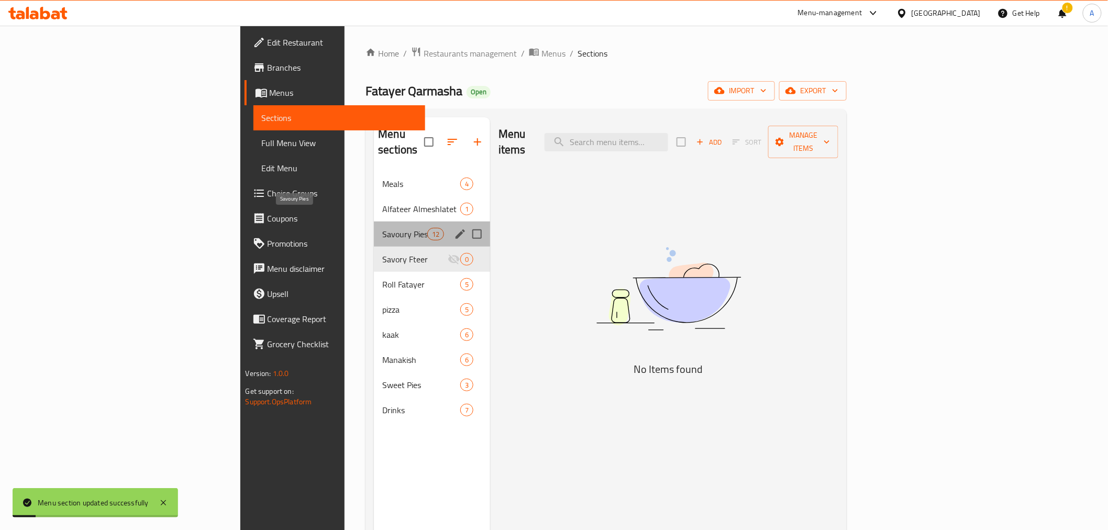
click at [382, 228] on span "Savoury Pies" at bounding box center [404, 234] width 45 height 13
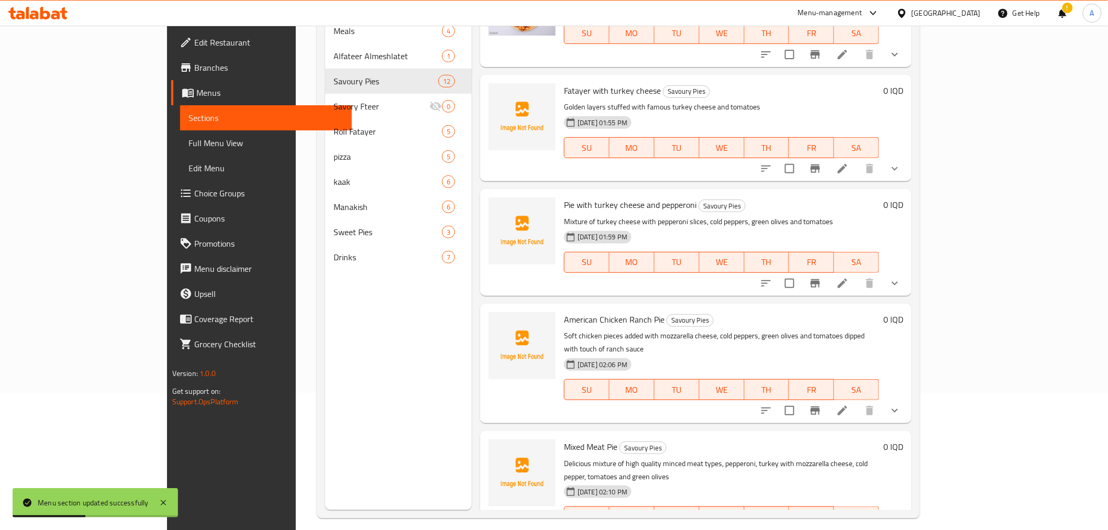
scroll to position [147, 0]
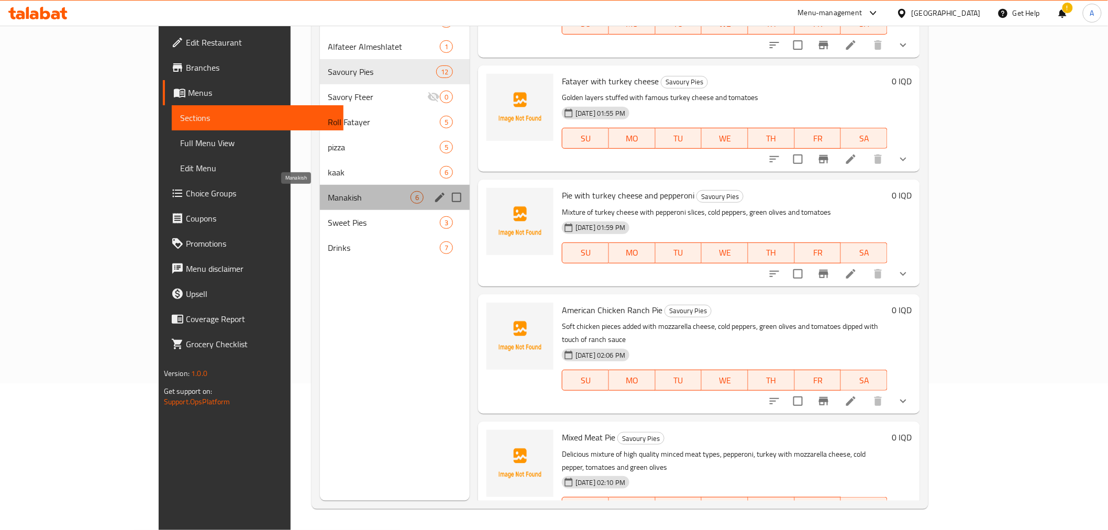
click at [328, 194] on span "Manakish" at bounding box center [369, 197] width 82 height 13
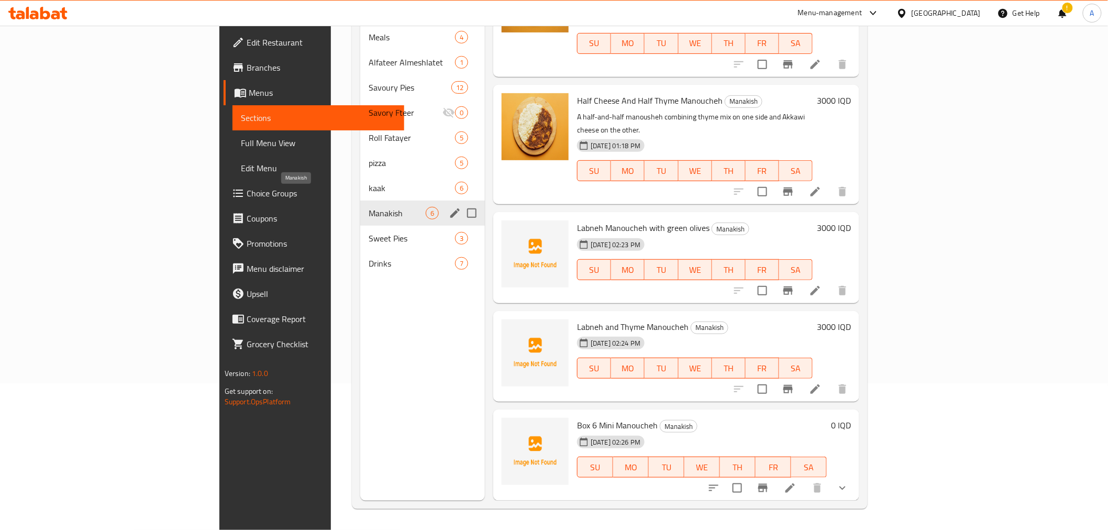
scroll to position [135, 0]
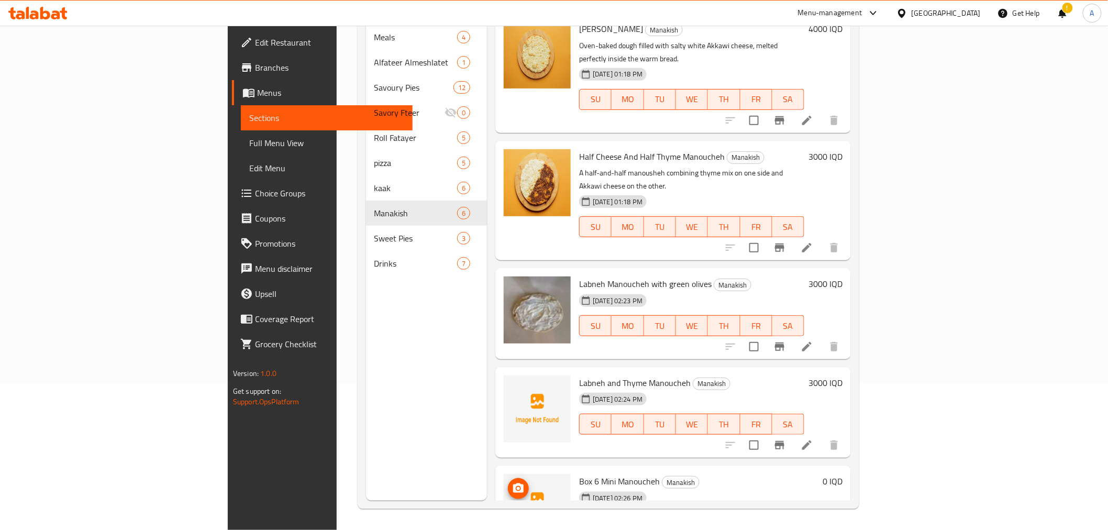
drag, startPoint x: 452, startPoint y: 423, endPoint x: 462, endPoint y: 429, distance: 11.8
click at [504, 474] on img at bounding box center [537, 507] width 67 height 67
click at [513, 483] on icon "upload picture" at bounding box center [518, 487] width 10 height 9
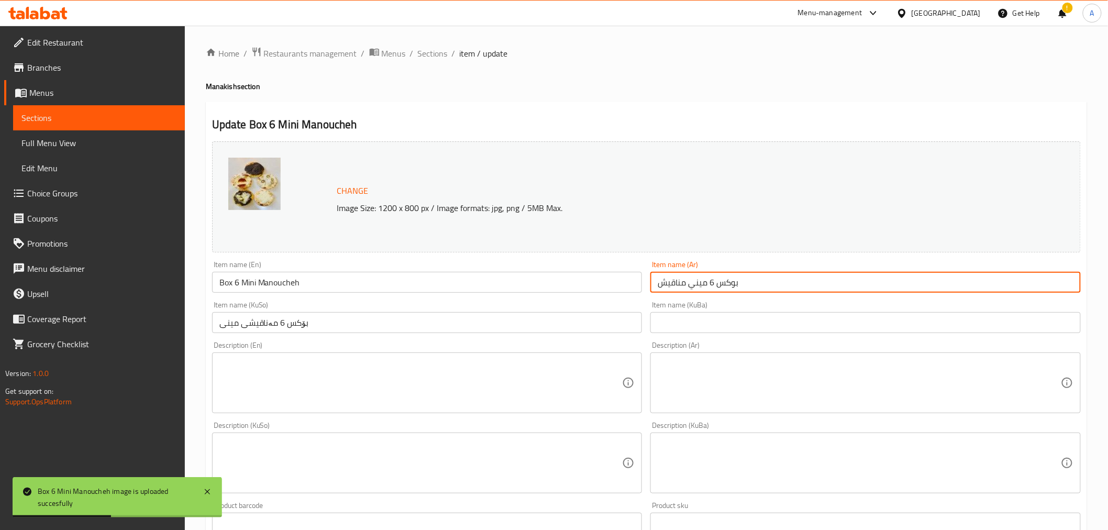
click at [711, 289] on input "بوكس 6 ميني مناقيش" at bounding box center [865, 282] width 430 height 21
type input "بوكس 5 ميني مناقيش"
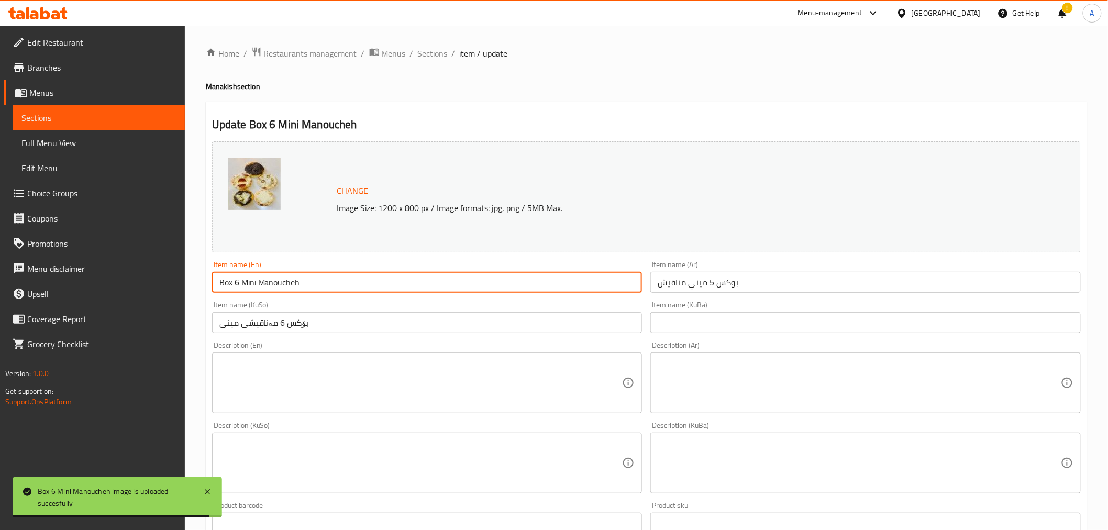
click at [235, 282] on input "Box 6 Mini Manoucheh" at bounding box center [427, 282] width 430 height 21
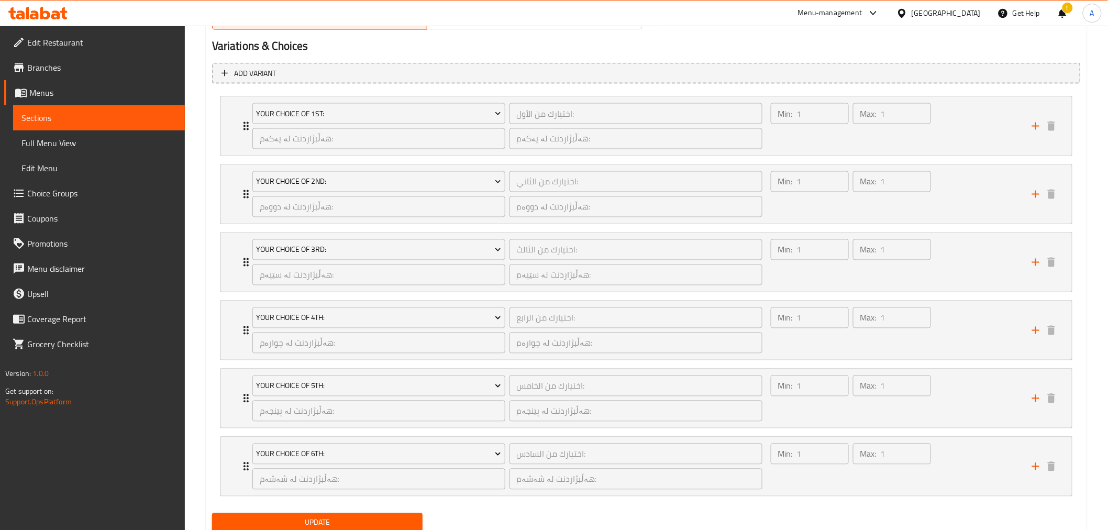
scroll to position [728, 0]
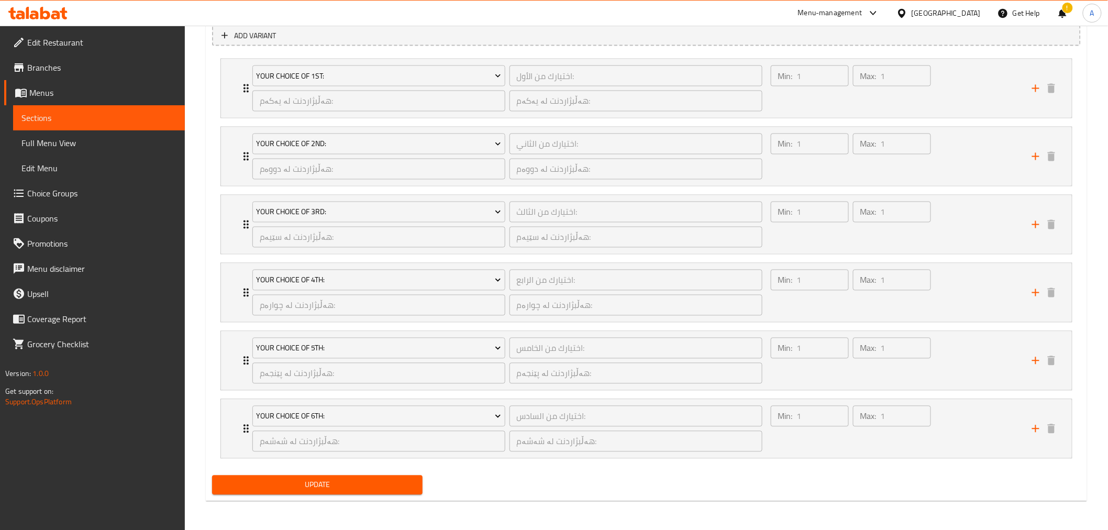
type input "Box 5 Mini Manoucheh"
click at [309, 479] on span "Update" at bounding box center [317, 485] width 194 height 13
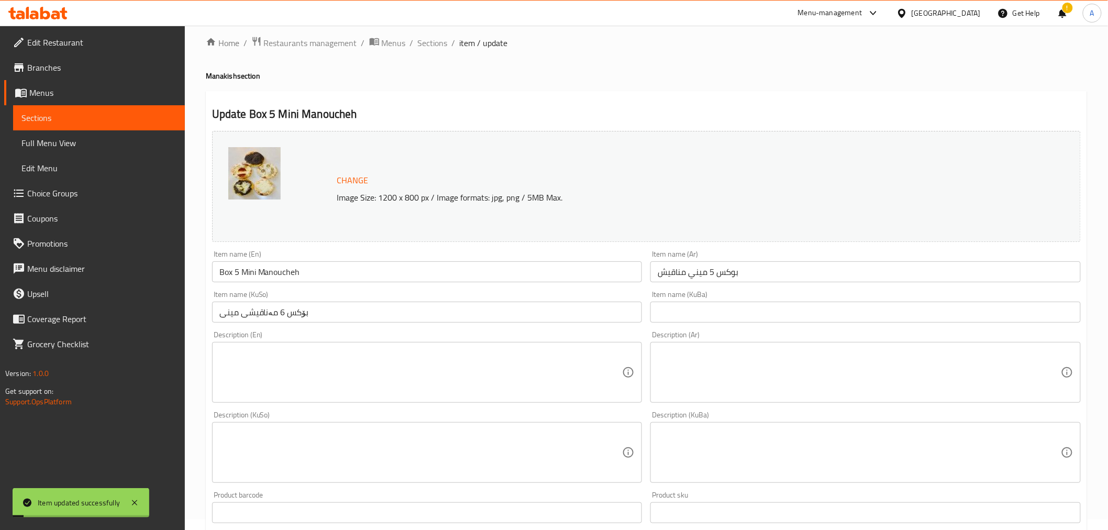
scroll to position [0, 0]
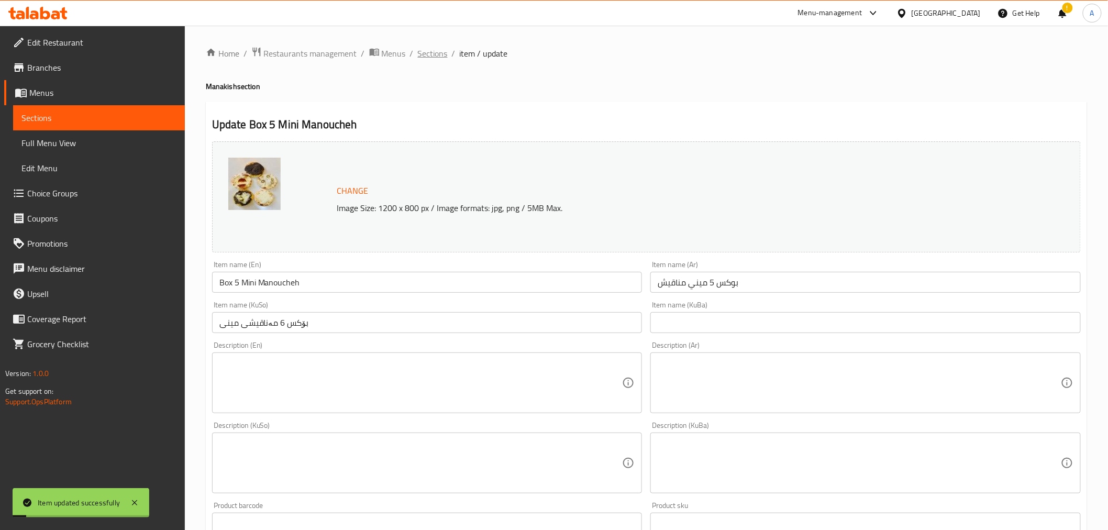
click at [434, 55] on span "Sections" at bounding box center [433, 53] width 30 height 13
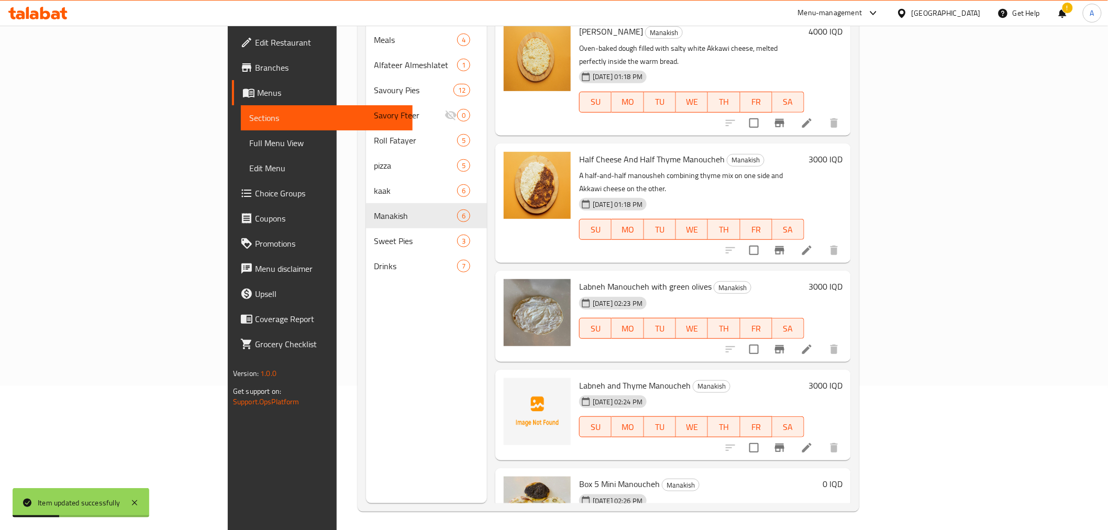
scroll to position [147, 0]
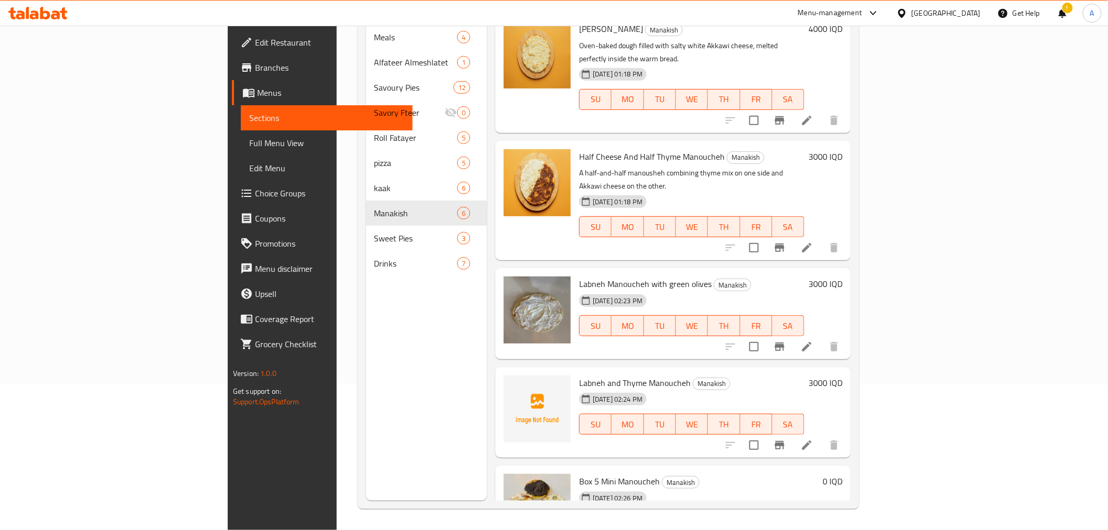
click at [366, 376] on div "Menu sections Meals 4 Alfateer Almeshlatet 1 Savoury Pies 12 Savory Fteer 0 Rol…" at bounding box center [426, 236] width 121 height 530
click at [512, 384] on icon "upload picture" at bounding box center [518, 390] width 13 height 13
click at [512, 285] on icon "upload picture" at bounding box center [518, 291] width 13 height 13
click at [508, 384] on span "upload picture" at bounding box center [518, 390] width 21 height 13
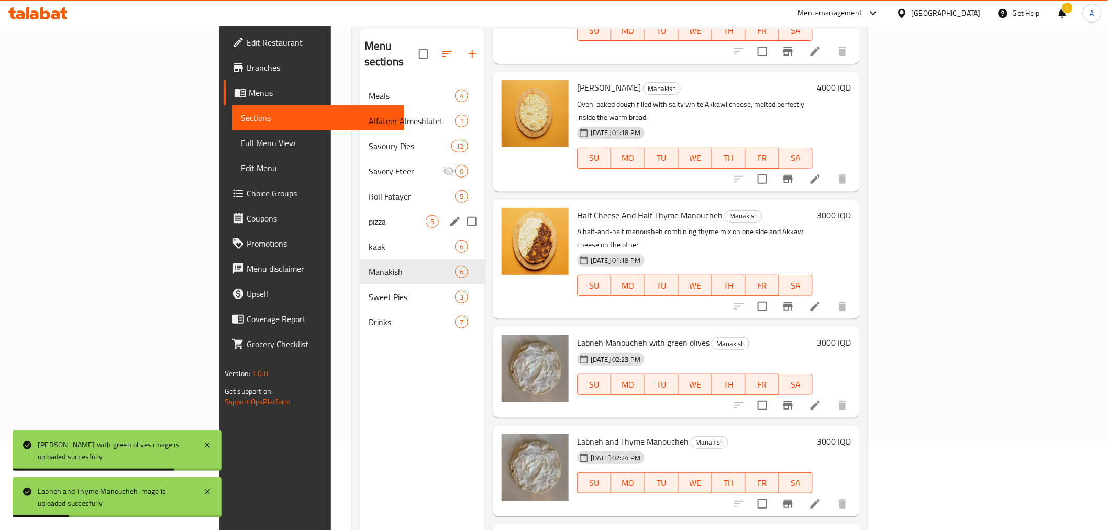
scroll to position [30, 0]
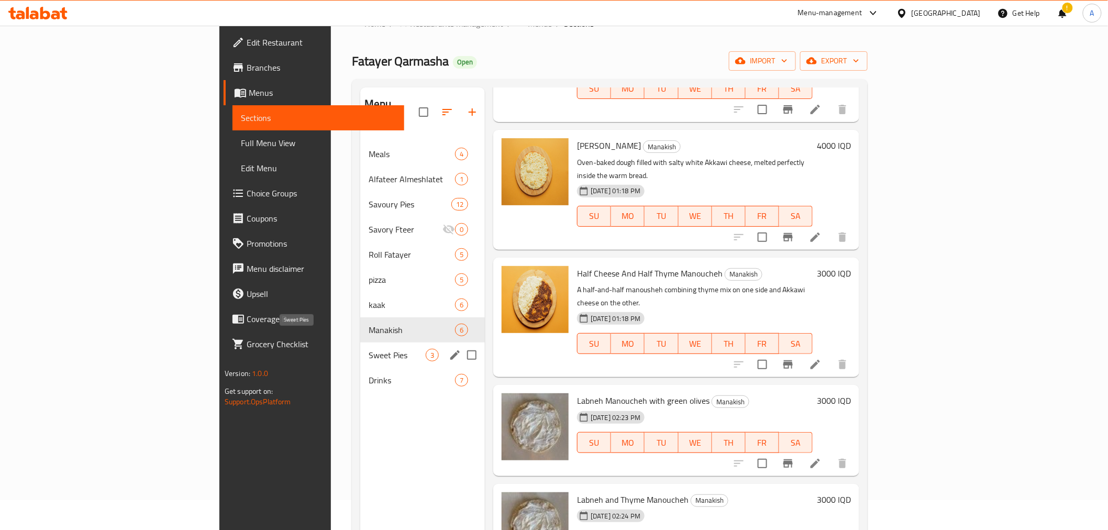
click at [369, 349] on span "Sweet Pies" at bounding box center [397, 355] width 57 height 13
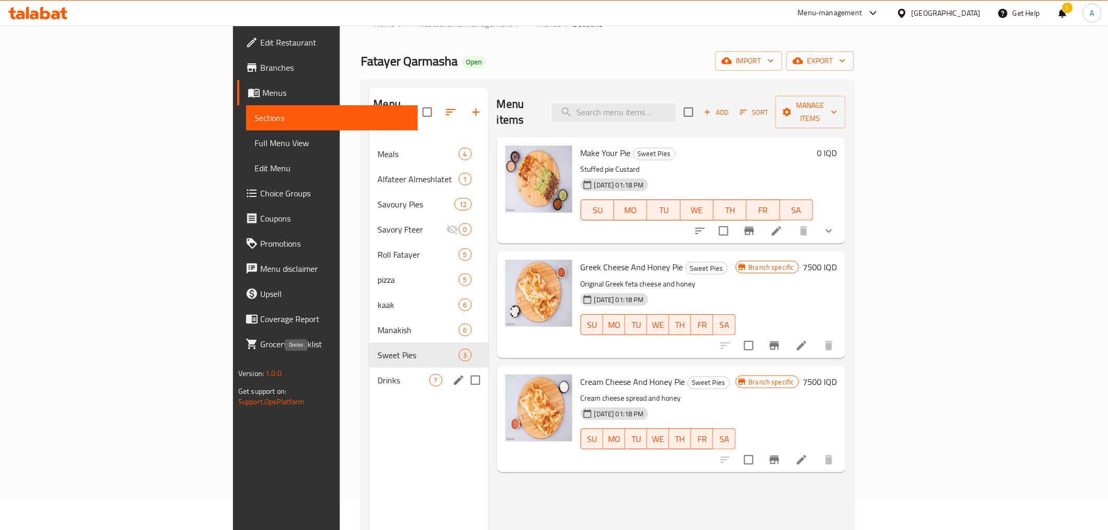
click at [378, 374] on span "Drinks" at bounding box center [403, 380] width 51 height 13
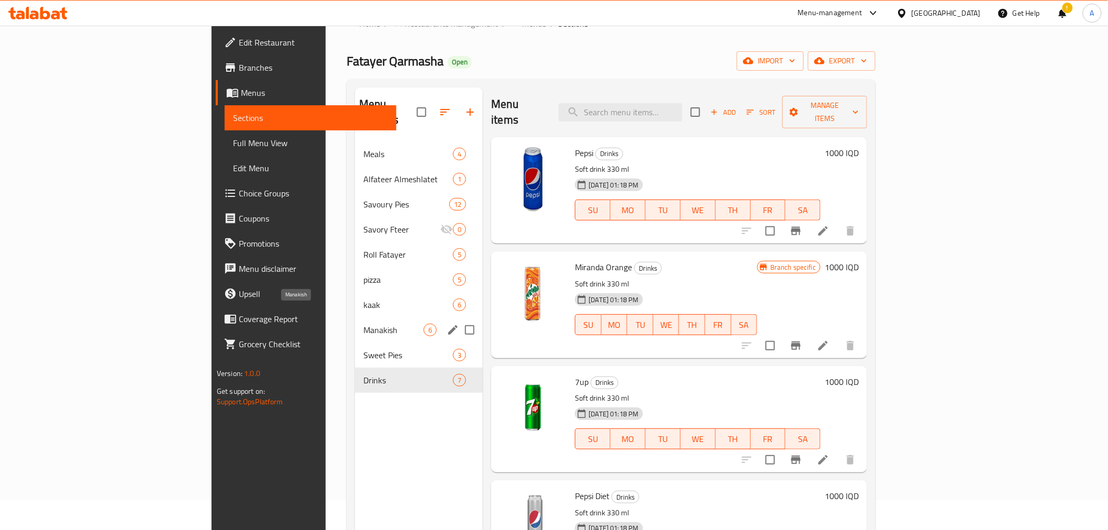
click at [363, 324] on span "Manakish" at bounding box center [393, 330] width 60 height 13
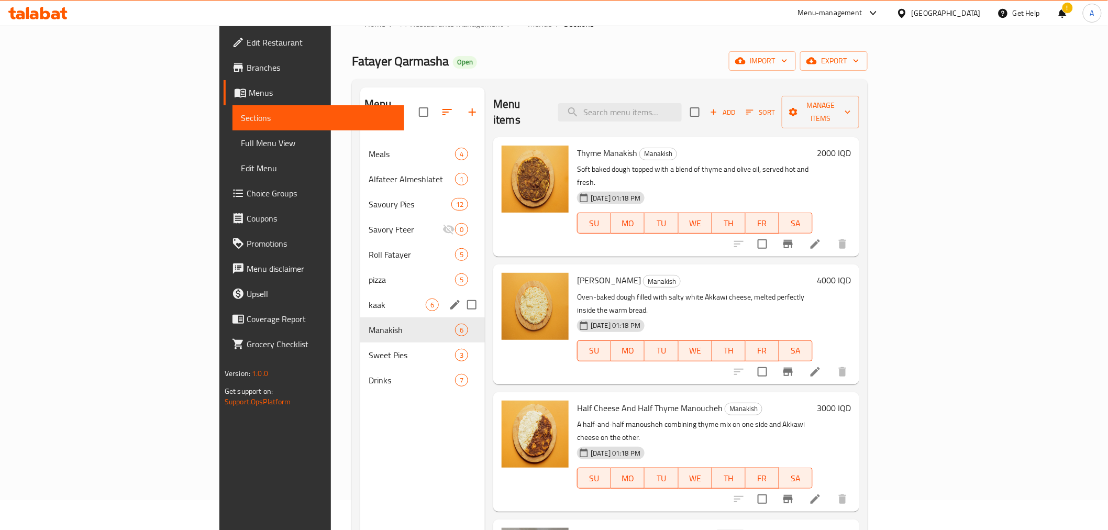
click at [360, 297] on div "kaak 6" at bounding box center [422, 304] width 125 height 25
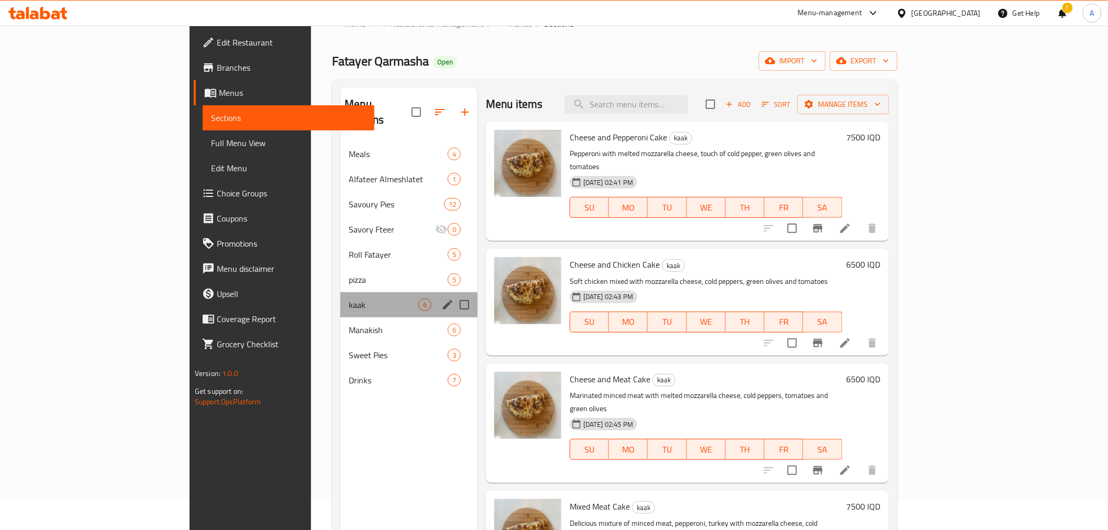
click at [340, 292] on div "kaak 6" at bounding box center [408, 304] width 137 height 25
click at [349, 273] on span "pizza" at bounding box center [384, 279] width 70 height 13
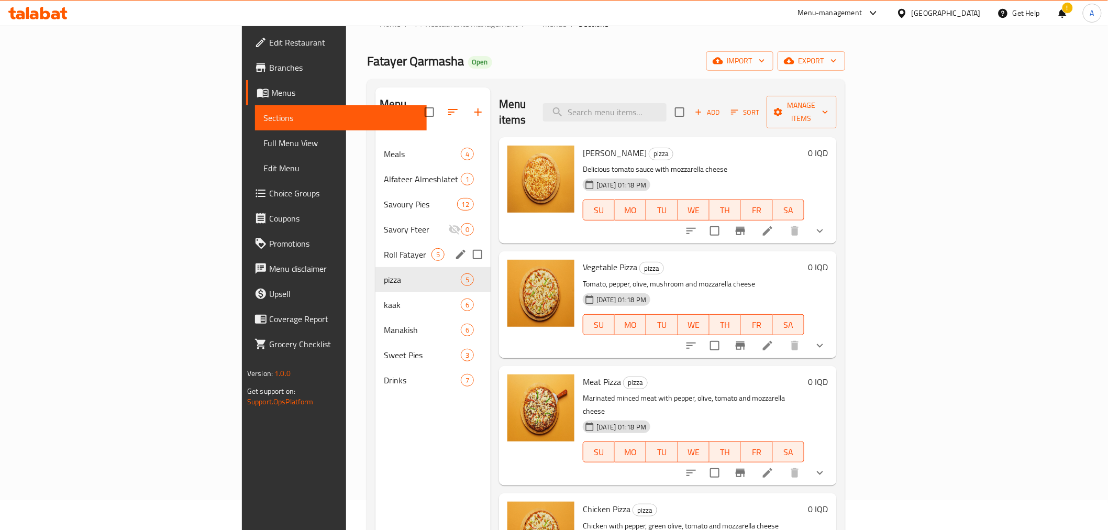
click at [375, 242] on div "Roll Fatayer 5" at bounding box center [432, 254] width 115 height 25
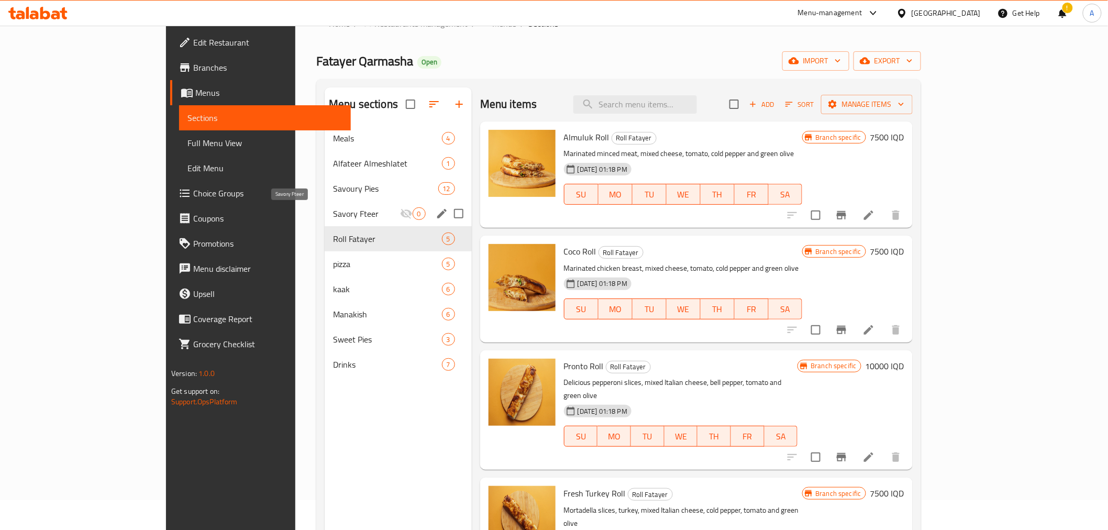
click at [333, 210] on span "Savory Fteer" at bounding box center [366, 213] width 66 height 13
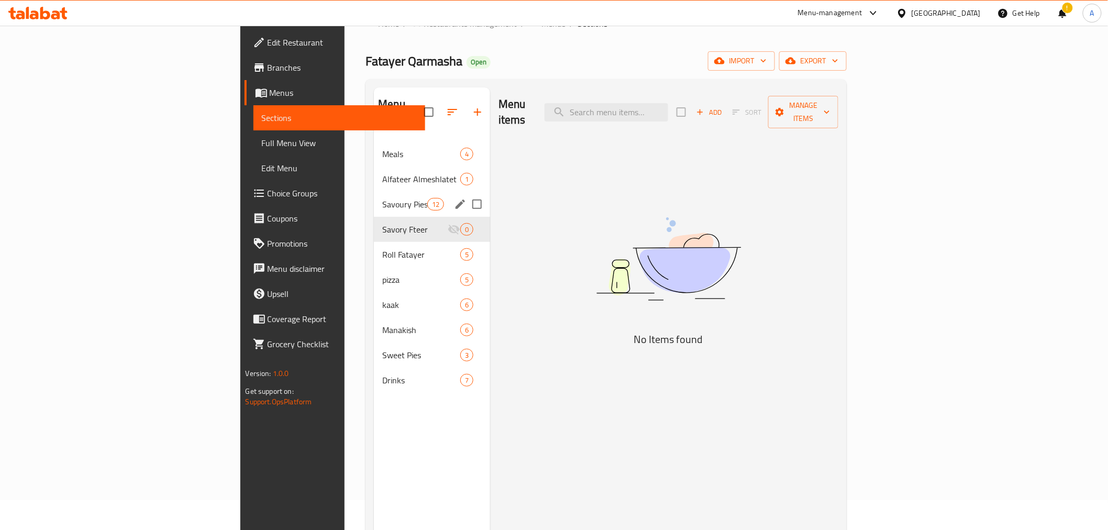
drag, startPoint x: 276, startPoint y: 185, endPoint x: 301, endPoint y: 207, distance: 33.0
click at [382, 198] on span "Savoury Pies" at bounding box center [404, 204] width 45 height 13
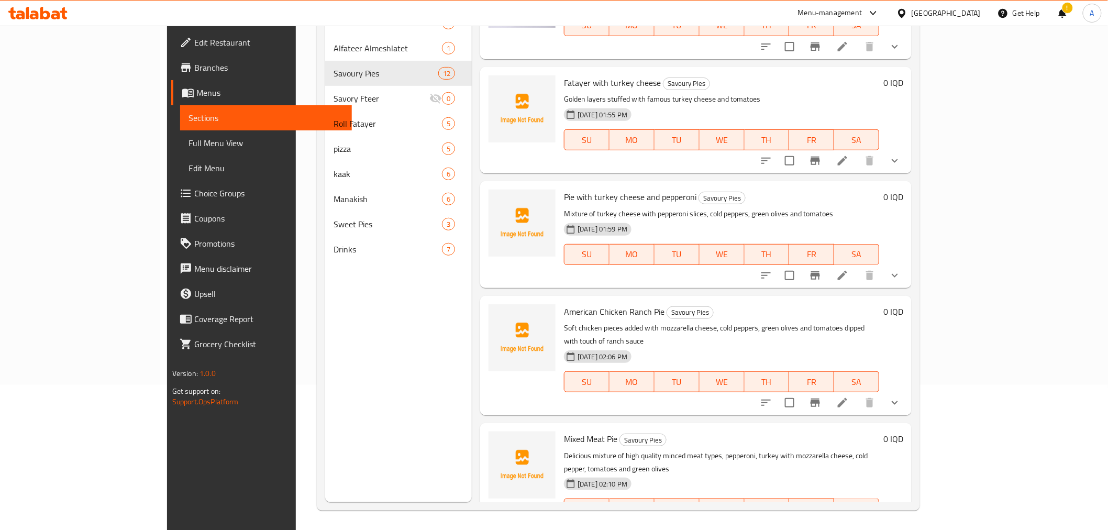
scroll to position [147, 0]
click at [498, 83] on icon "upload picture" at bounding box center [503, 87] width 10 height 9
click at [489, 202] on img at bounding box center [522, 221] width 67 height 67
click at [497, 196] on icon "upload picture" at bounding box center [503, 202] width 13 height 13
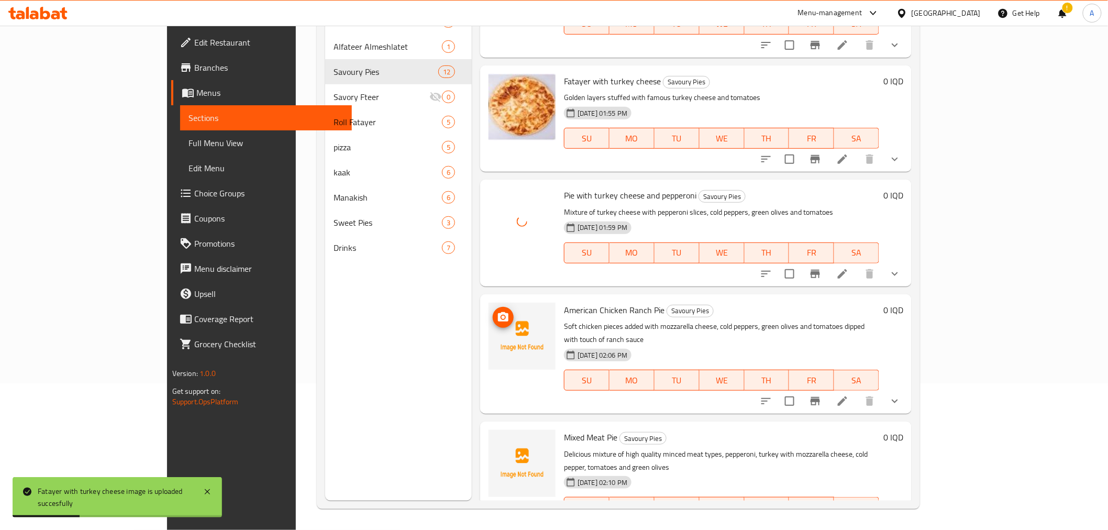
click at [493, 311] on span "upload picture" at bounding box center [503, 317] width 21 height 13
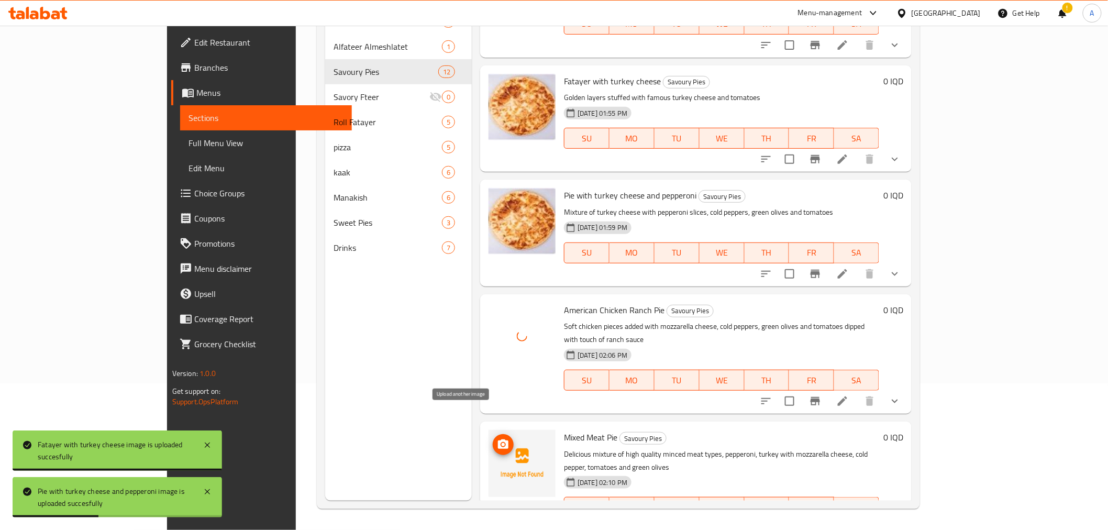
click at [498, 439] on icon "upload picture" at bounding box center [503, 443] width 10 height 9
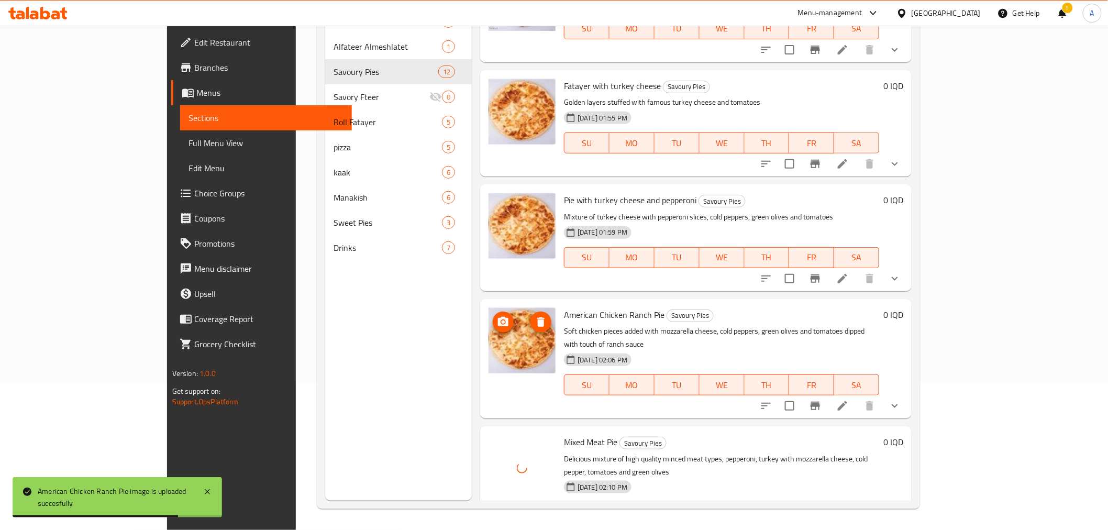
scroll to position [868, 0]
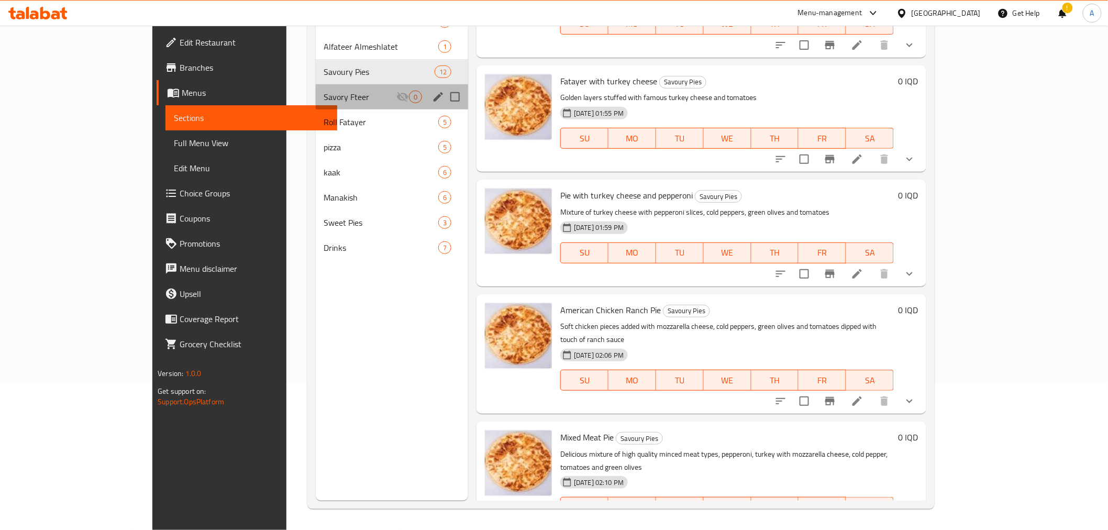
click at [316, 86] on div "Savory Fteer 0" at bounding box center [392, 96] width 153 height 25
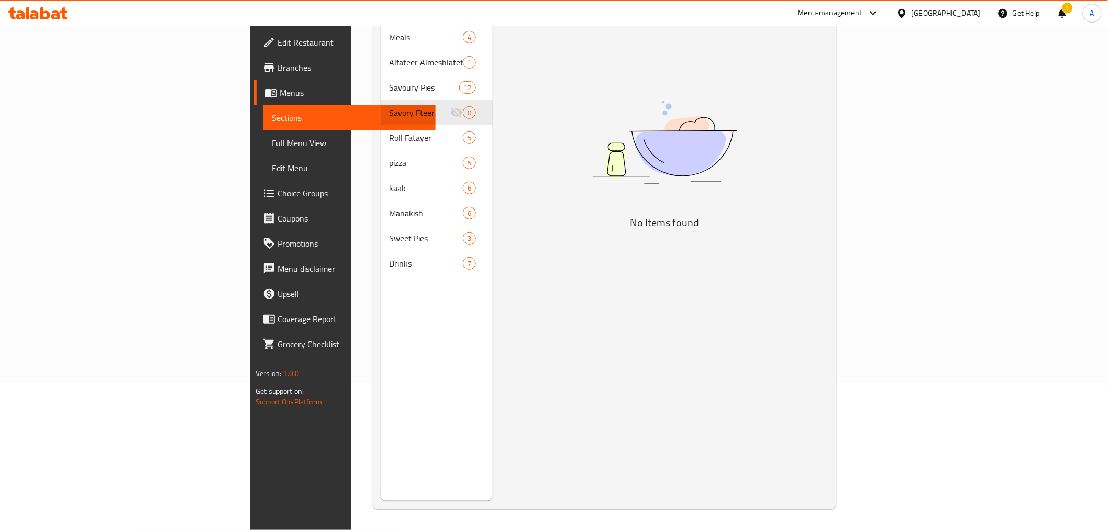
click at [543, 75] on div "Menu items Add Sort Manage items No Items found" at bounding box center [661, 236] width 336 height 530
